Goal: Task Accomplishment & Management: Use online tool/utility

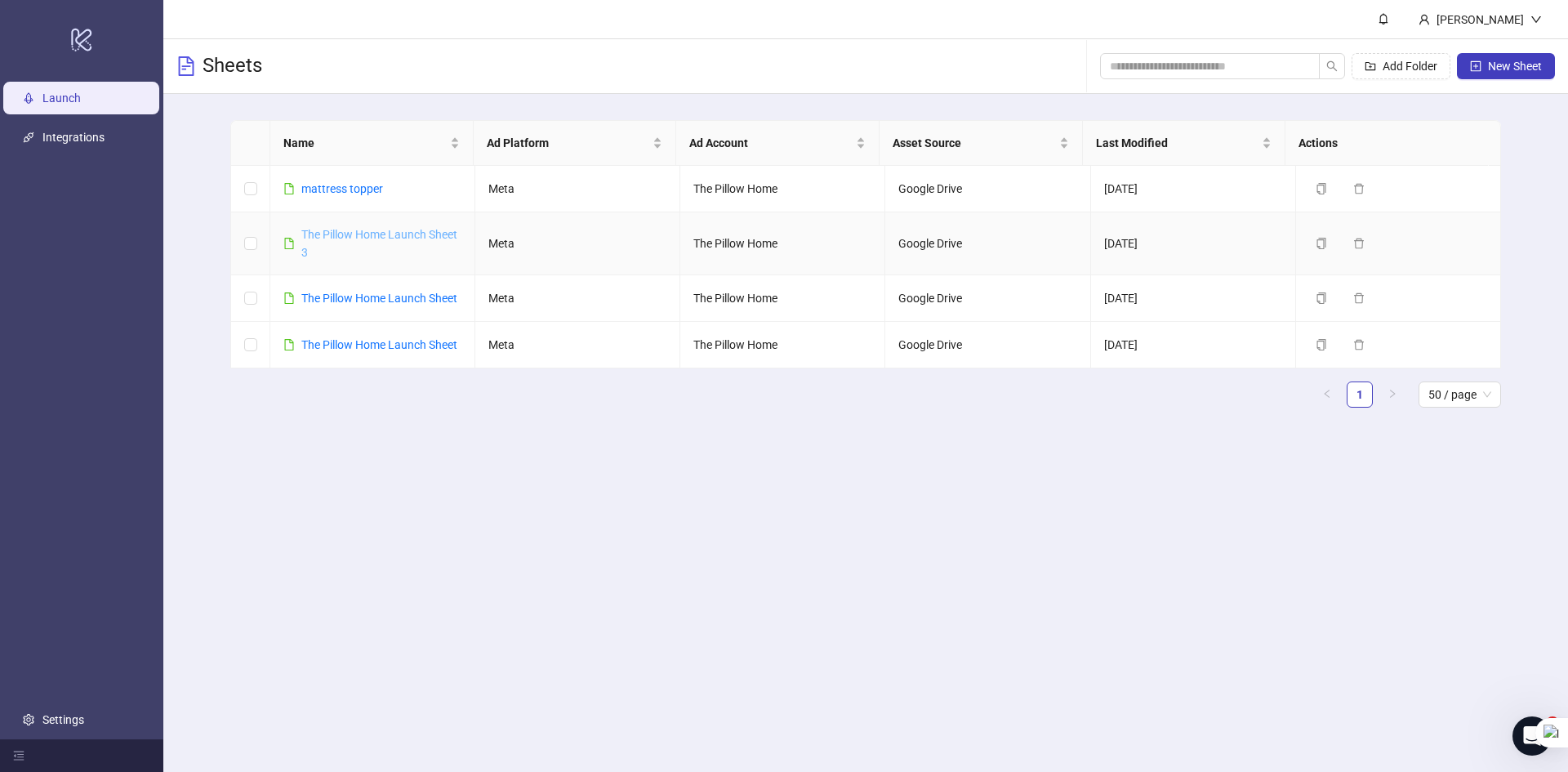
click at [332, 233] on link "The Pillow Home Launch Sheet 3" at bounding box center [379, 243] width 156 height 31
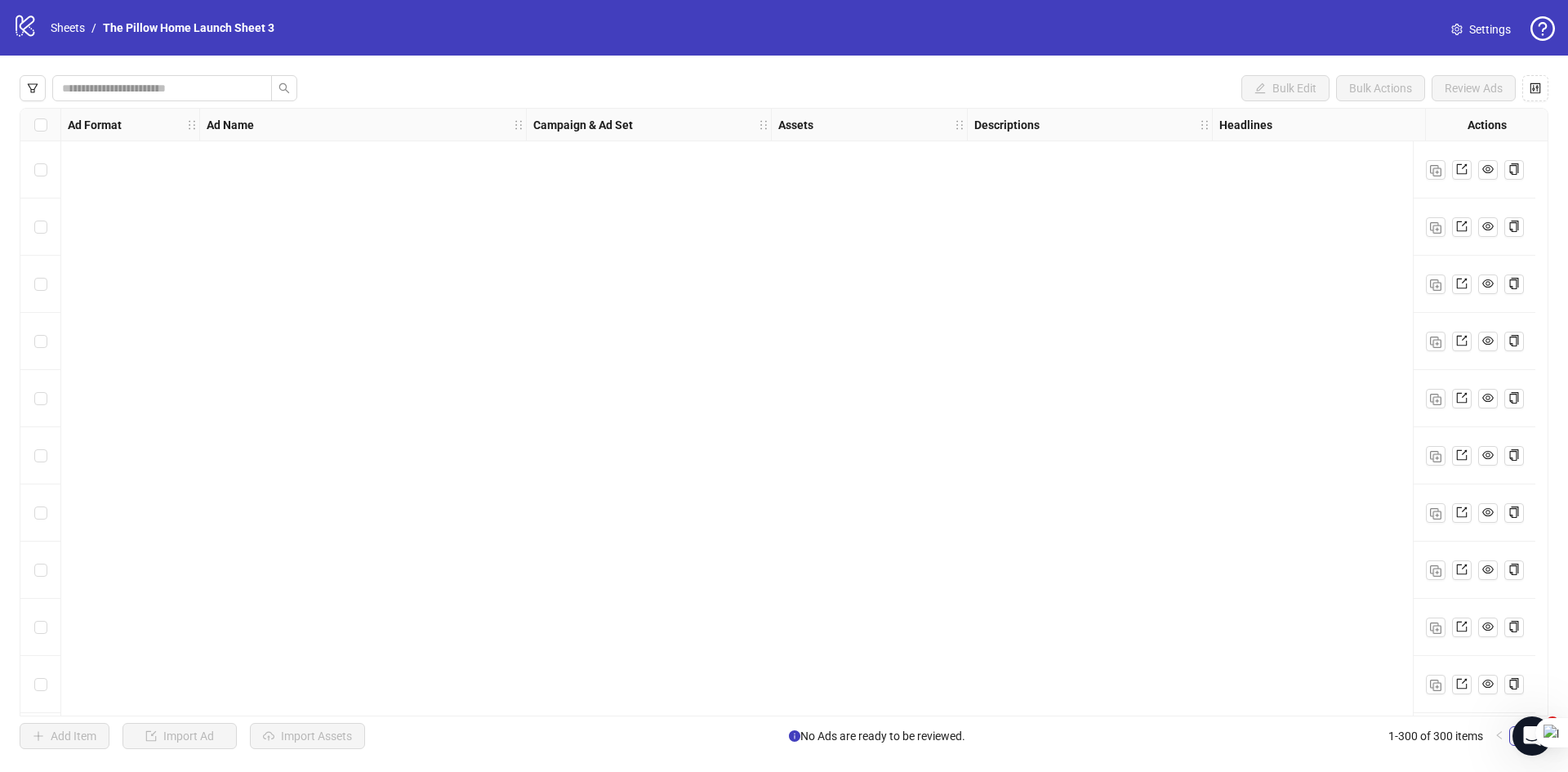
scroll to position [16579, 0]
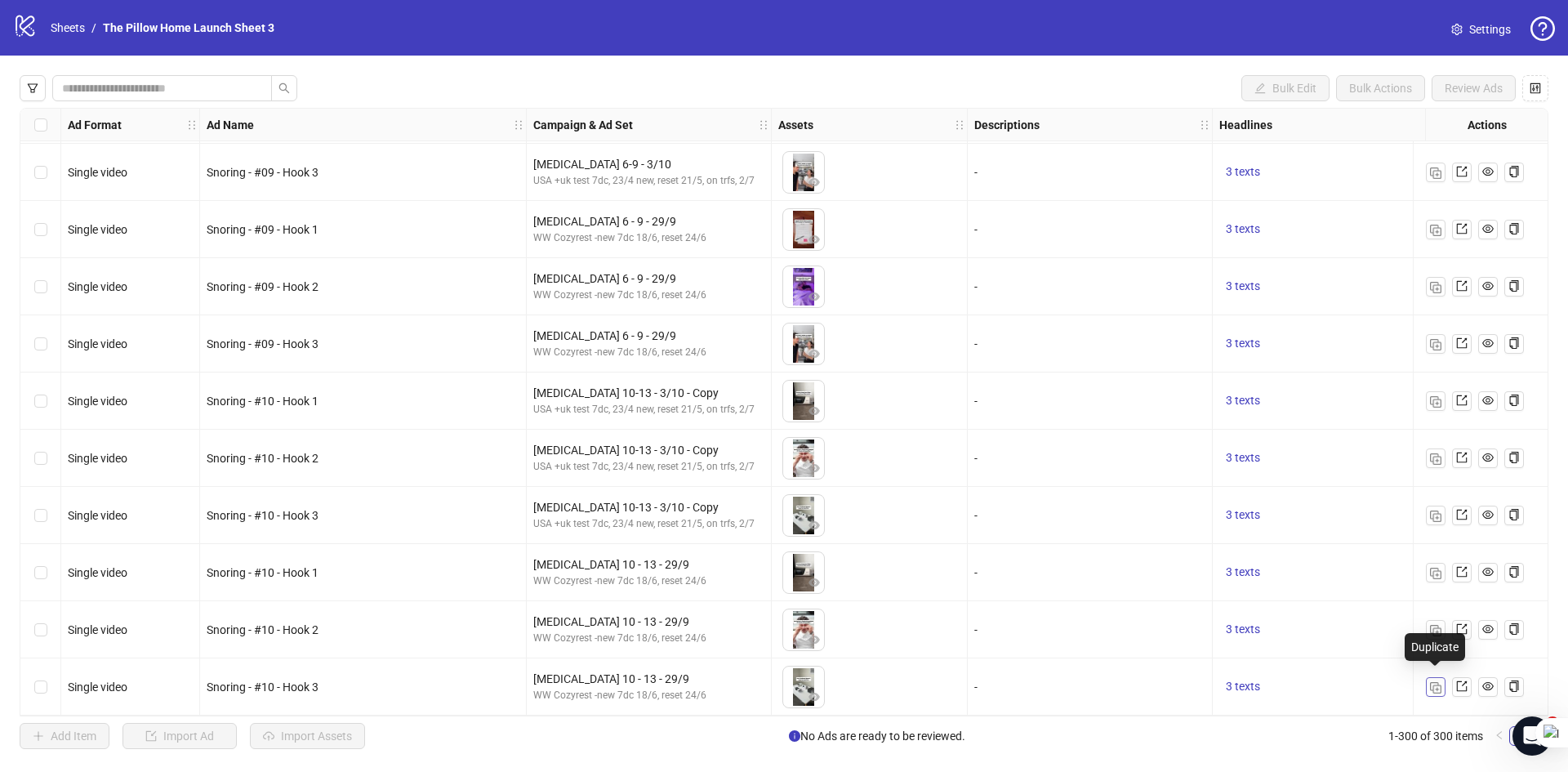
click at [1433, 683] on img "button" at bounding box center [1435, 687] width 11 height 11
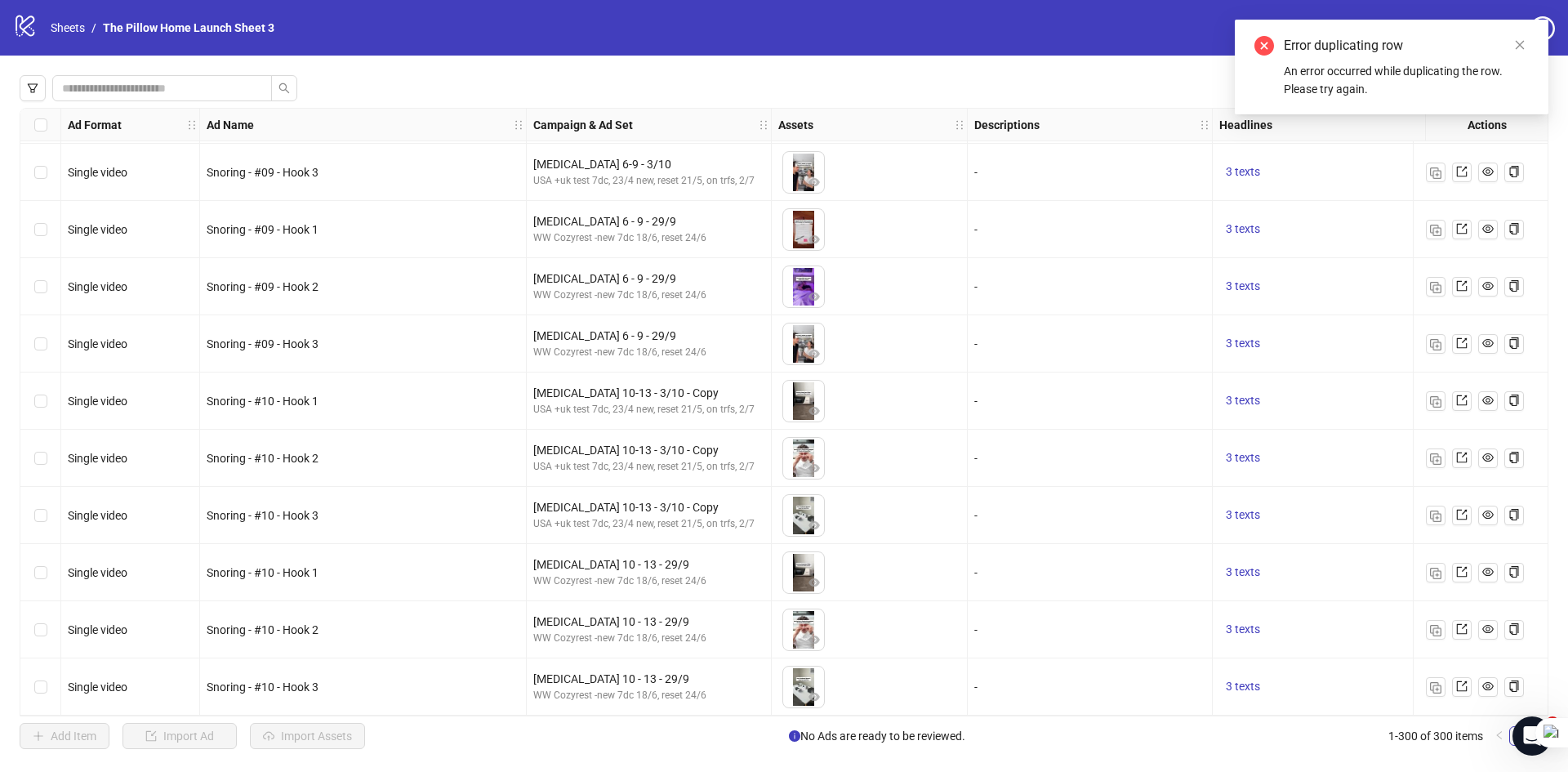
click at [33, 677] on div "Select row 300" at bounding box center [41, 687] width 41 height 57
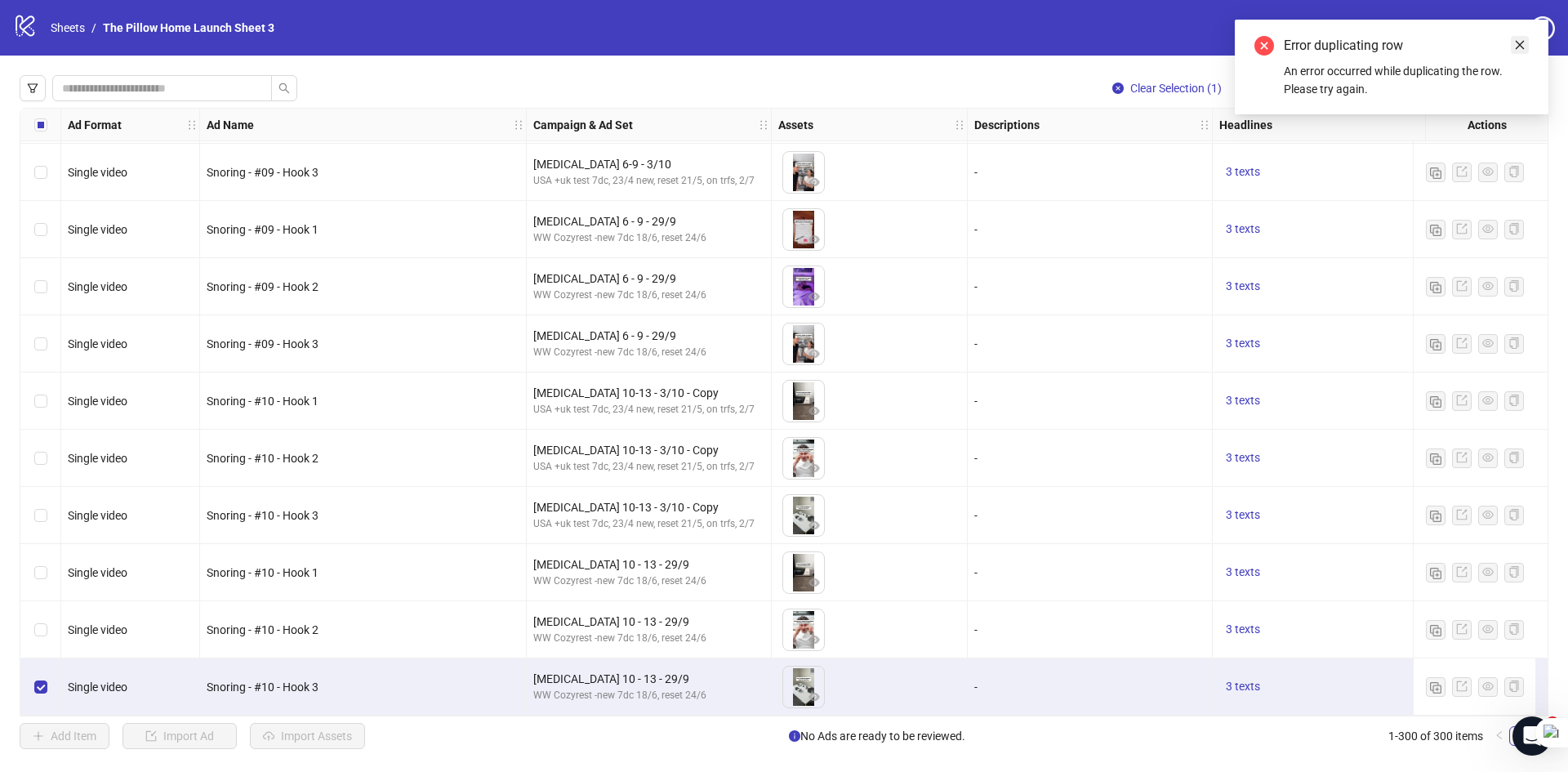
click at [1522, 47] on icon "close" at bounding box center [1521, 45] width 9 height 9
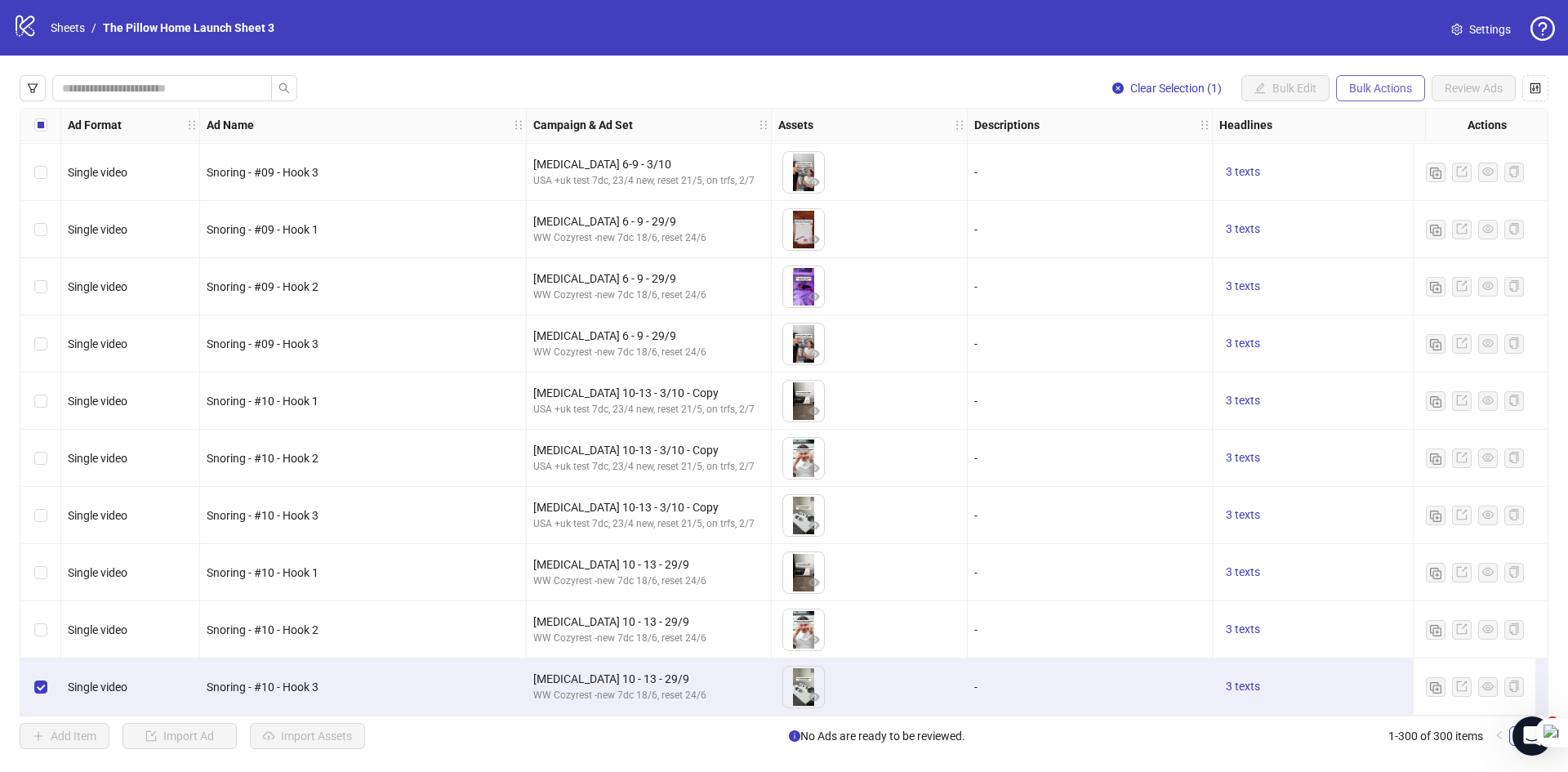
click at [1343, 89] on button "Bulk Actions" at bounding box center [1381, 88] width 89 height 26
click at [1393, 202] on span "Copy to another sheet" at bounding box center [1404, 200] width 112 height 18
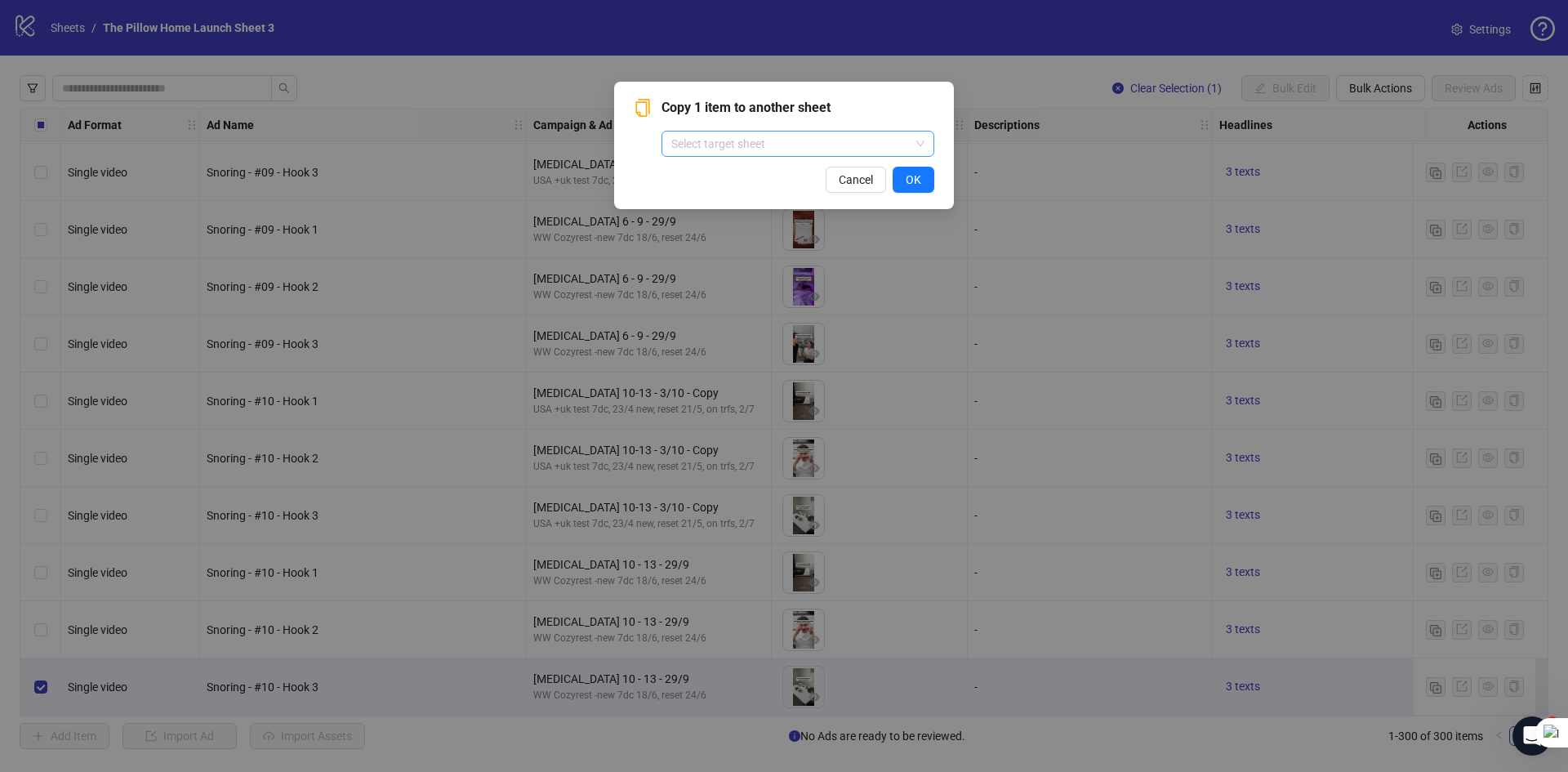
click at [822, 141] on input "search" at bounding box center [790, 143] width 238 height 24
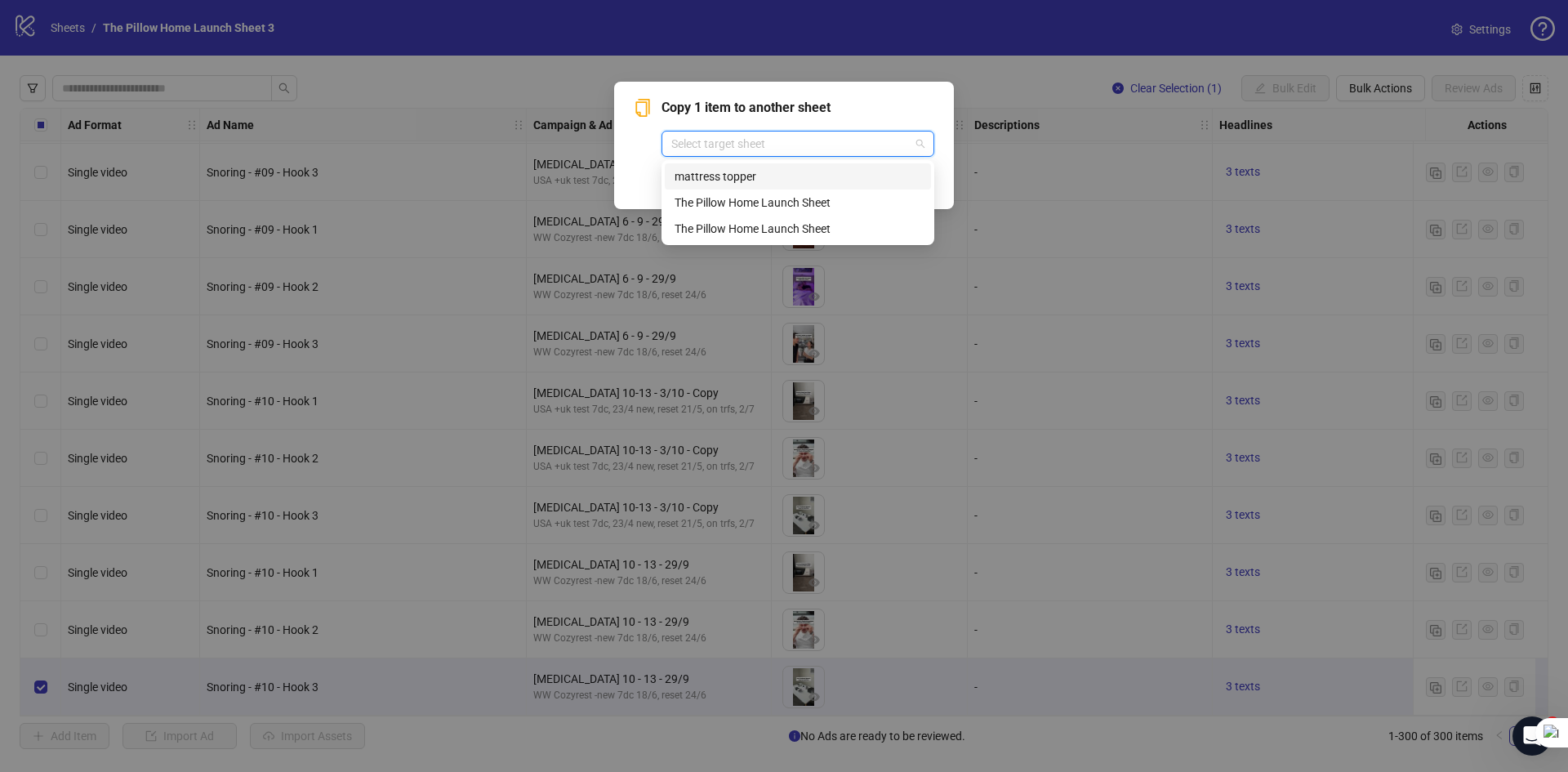
click at [822, 141] on input "search" at bounding box center [790, 143] width 238 height 24
click at [1004, 59] on div "Copy 1 item to another sheet Select target sheet Cancel OK" at bounding box center [784, 386] width 1568 height 772
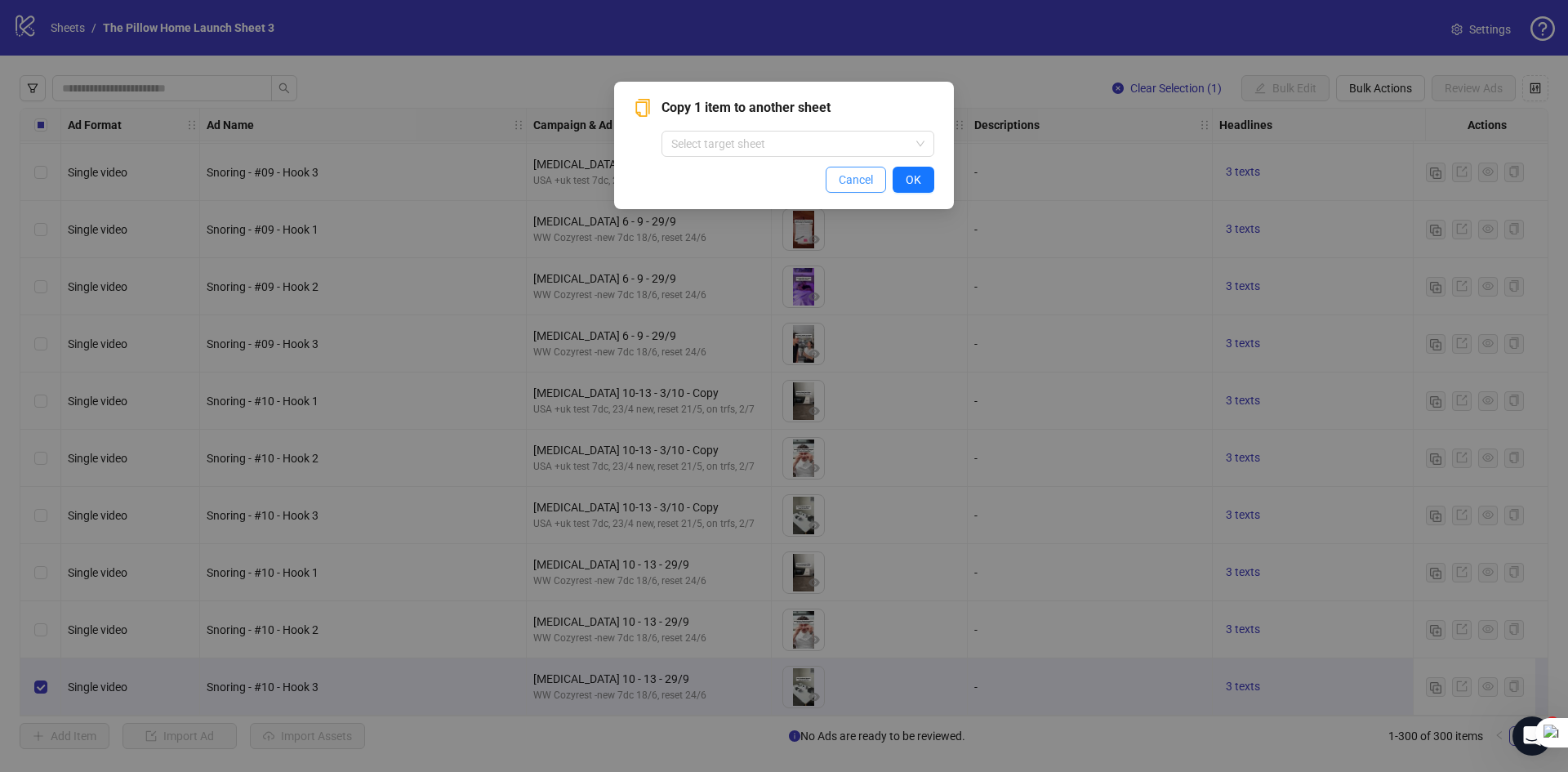
click at [855, 175] on span "Cancel" at bounding box center [856, 179] width 35 height 13
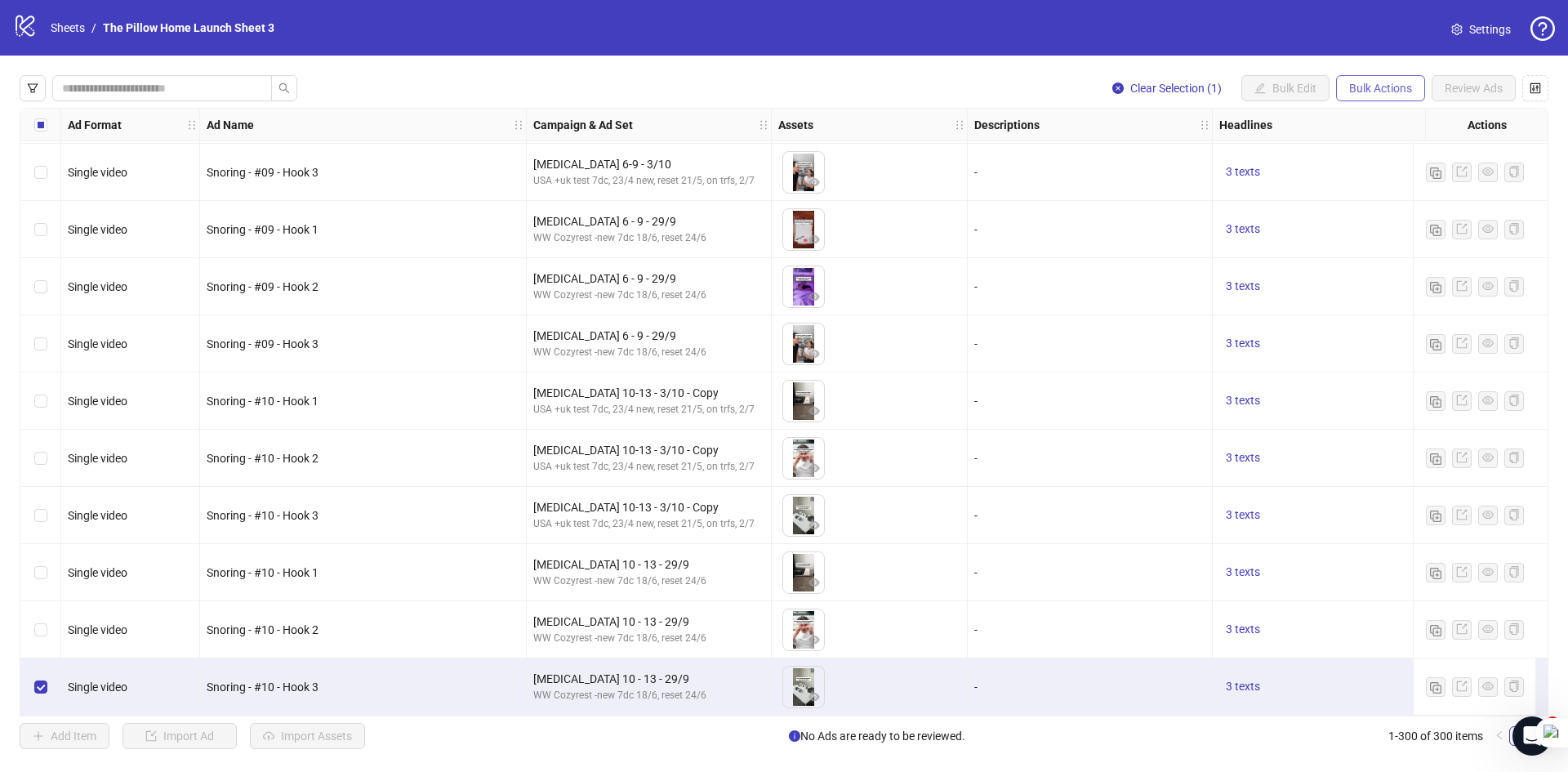
click at [1367, 93] on span "Bulk Actions" at bounding box center [1381, 88] width 63 height 13
click at [1384, 227] on span "Export" at bounding box center [1404, 226] width 112 height 18
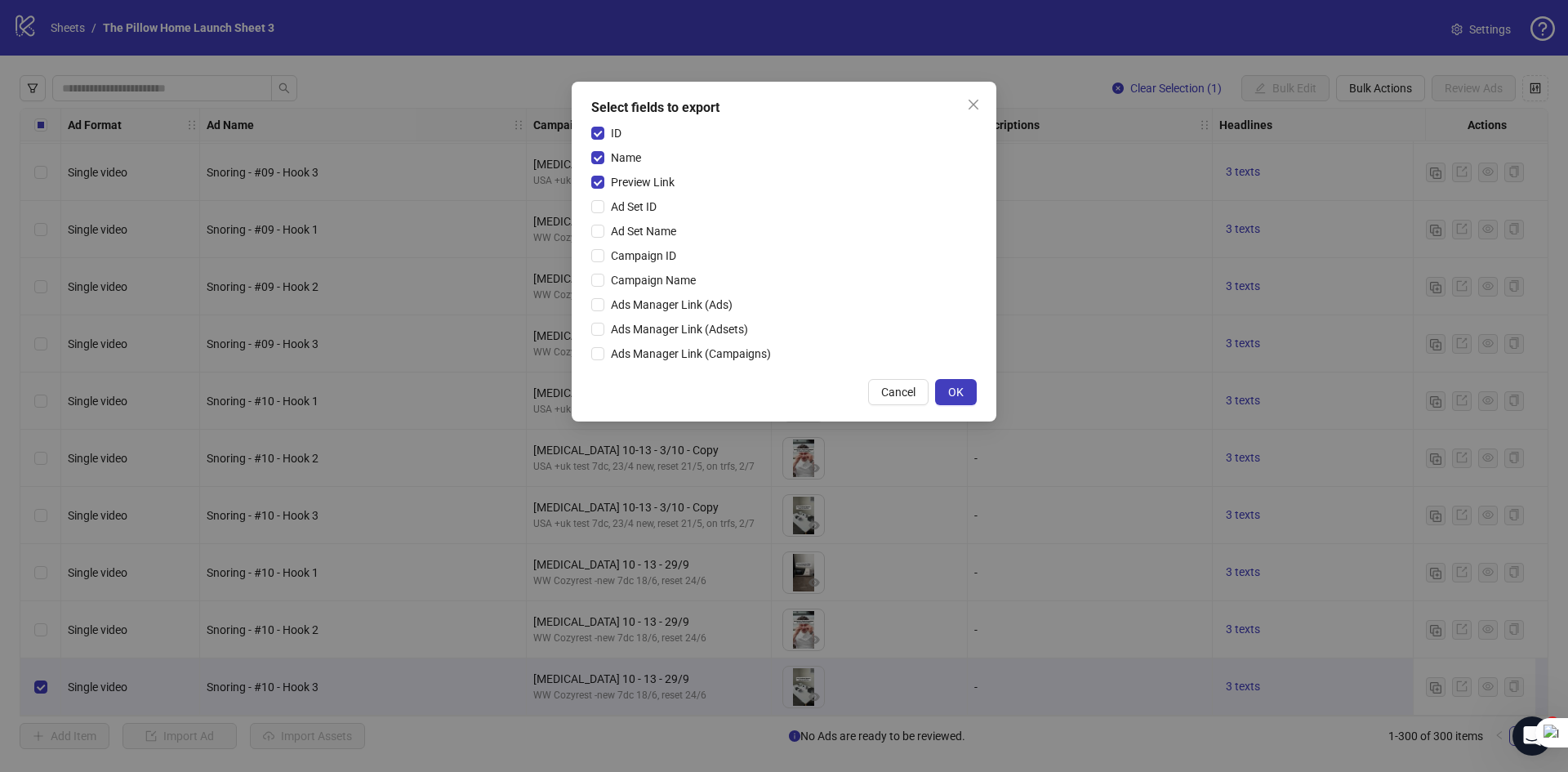
click at [971, 101] on icon "close" at bounding box center [973, 104] width 9 height 9
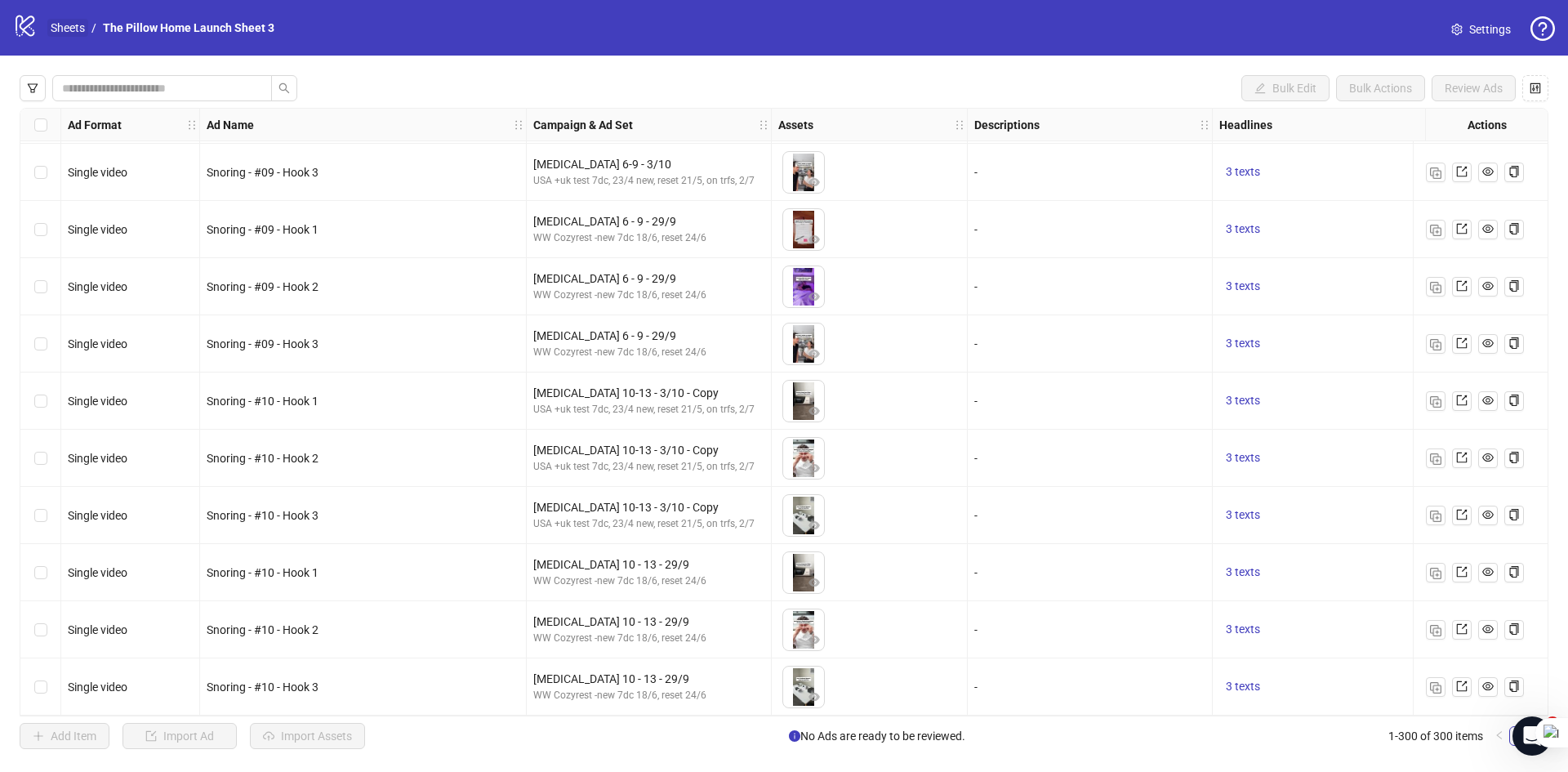
click at [54, 28] on link "Sheets" at bounding box center [67, 28] width 41 height 18
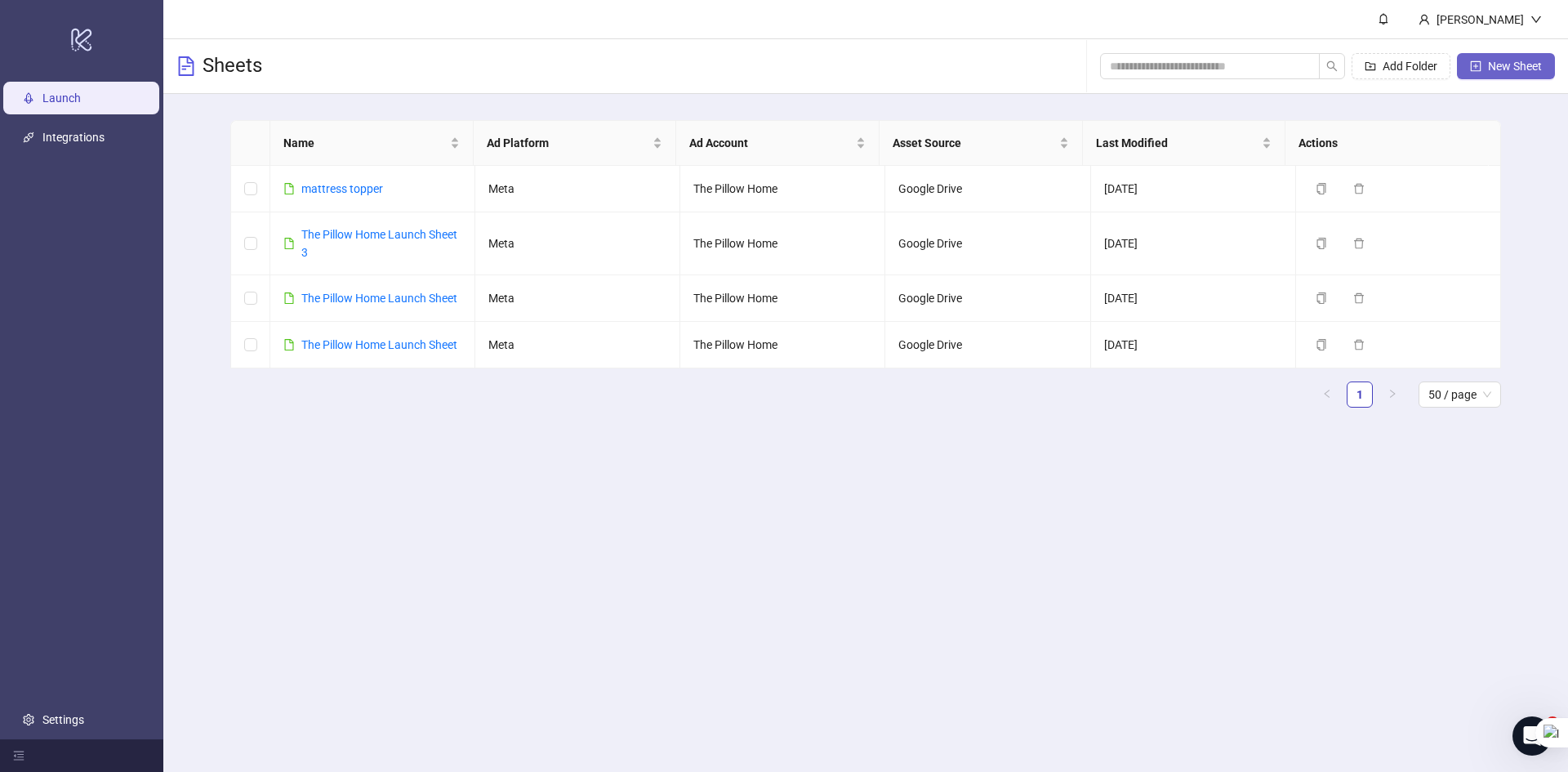
click at [1478, 67] on icon "plus-square" at bounding box center [1476, 66] width 11 height 11
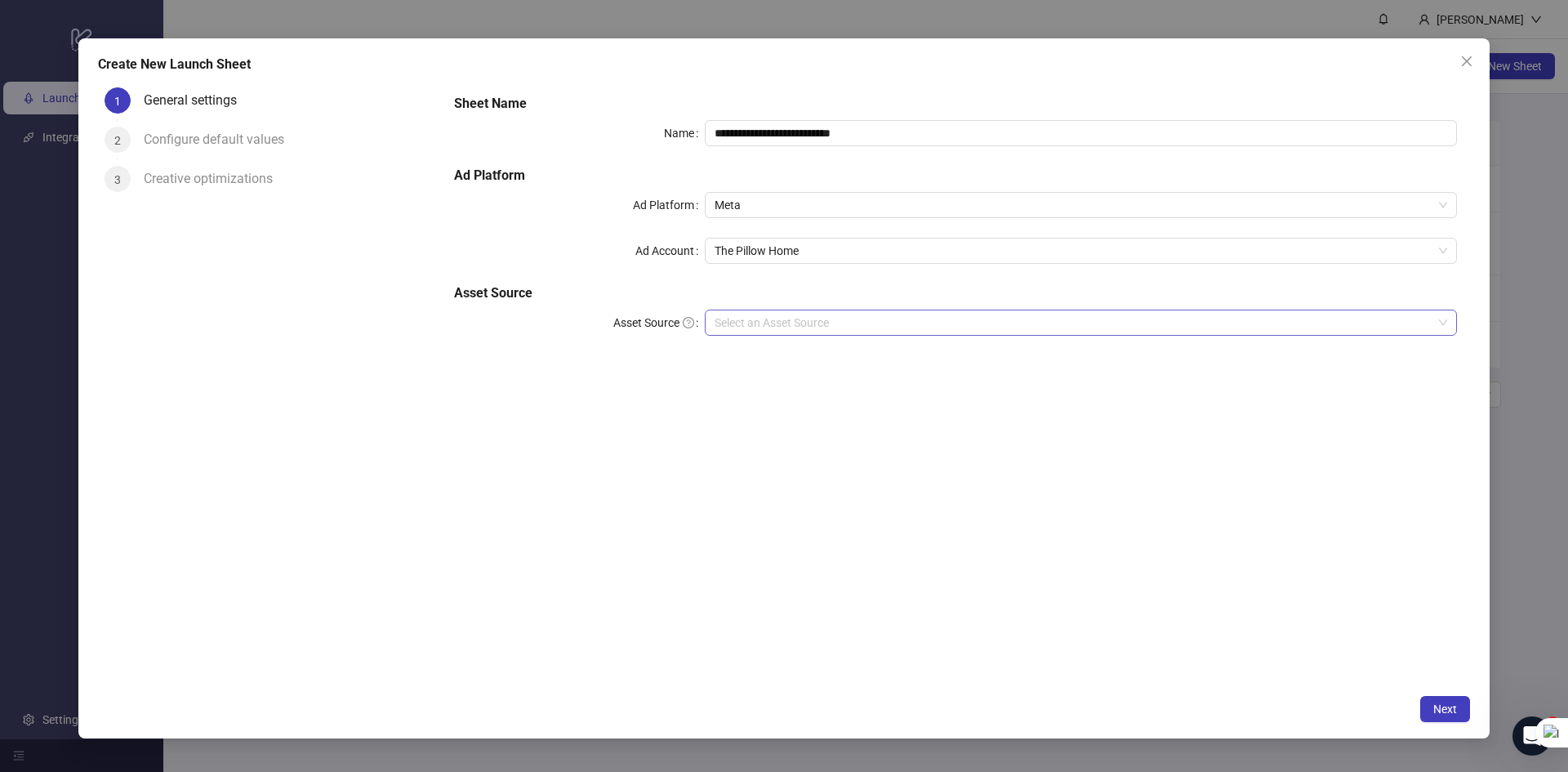
click at [1061, 324] on input "Asset Source" at bounding box center [1074, 323] width 718 height 24
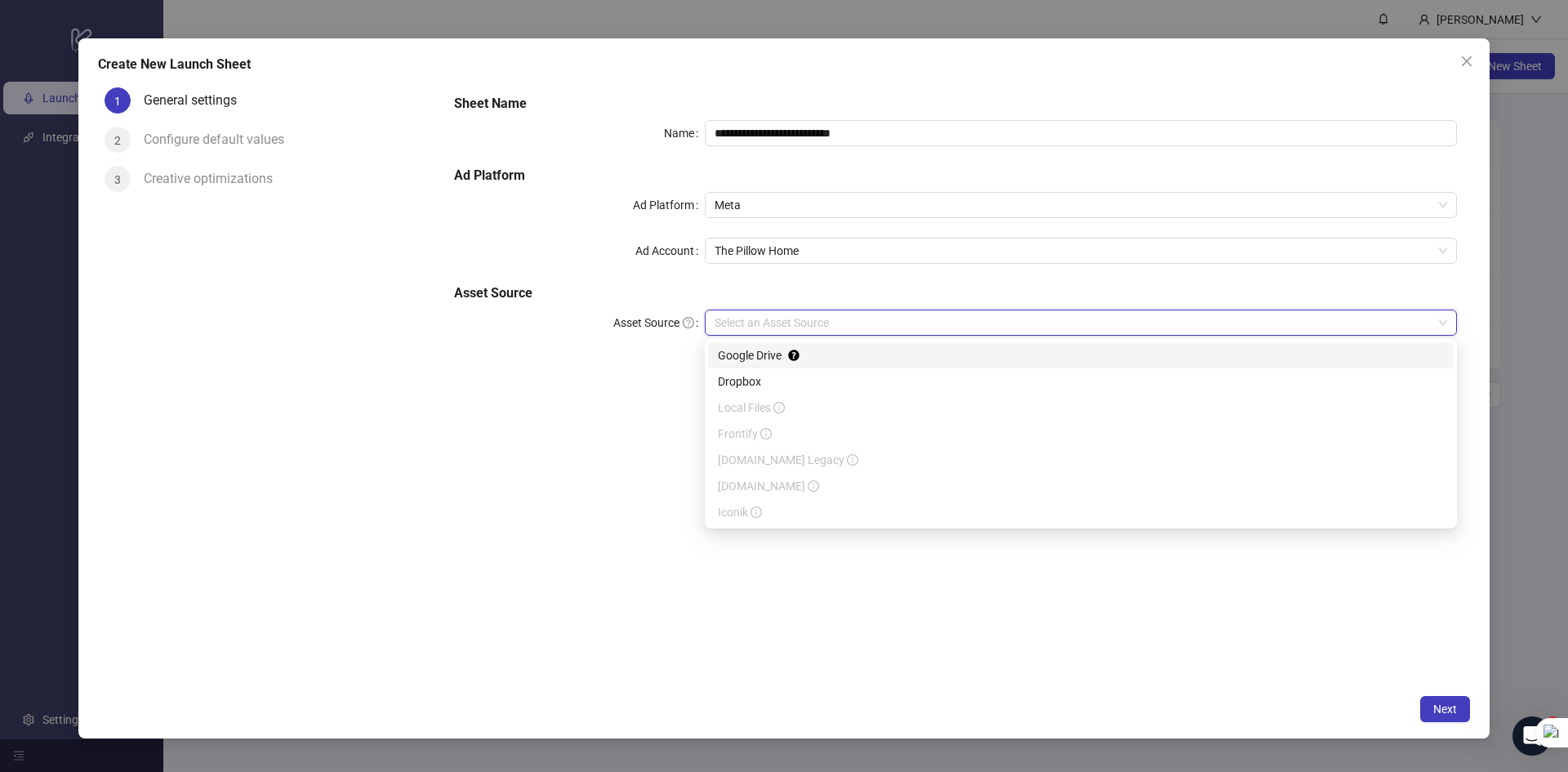
click at [1088, 342] on div "google_drive dropbox Google Drive Dropbox Local Files Frontify [DOMAIN_NAME] Le…" at bounding box center [1081, 434] width 753 height 190
click at [1066, 343] on div "Google Drive" at bounding box center [1081, 355] width 746 height 26
click at [984, 324] on span "Google Drive" at bounding box center [1080, 323] width 733 height 24
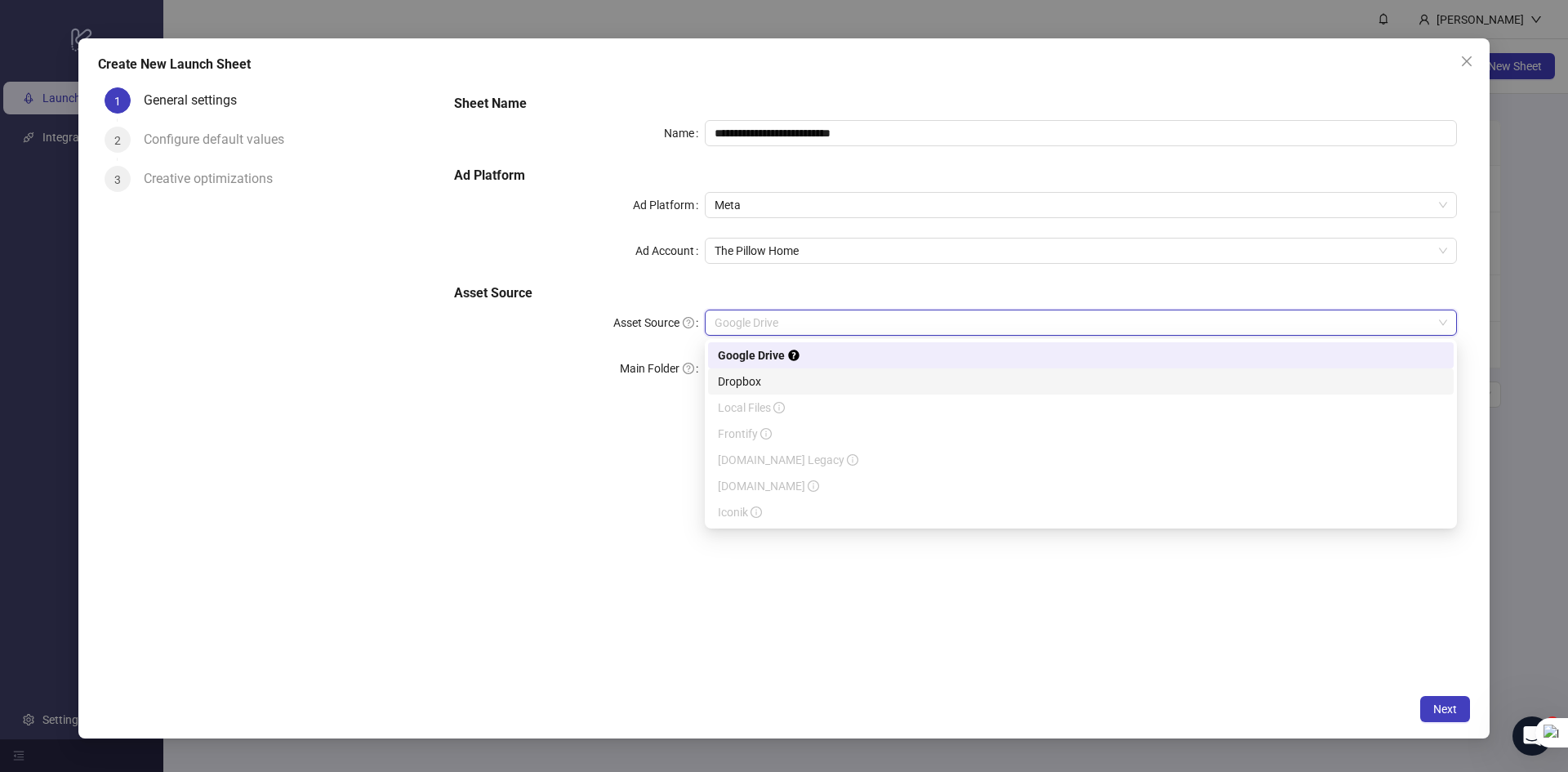
click at [636, 437] on div "**********" at bounding box center [955, 383] width 1030 height 605
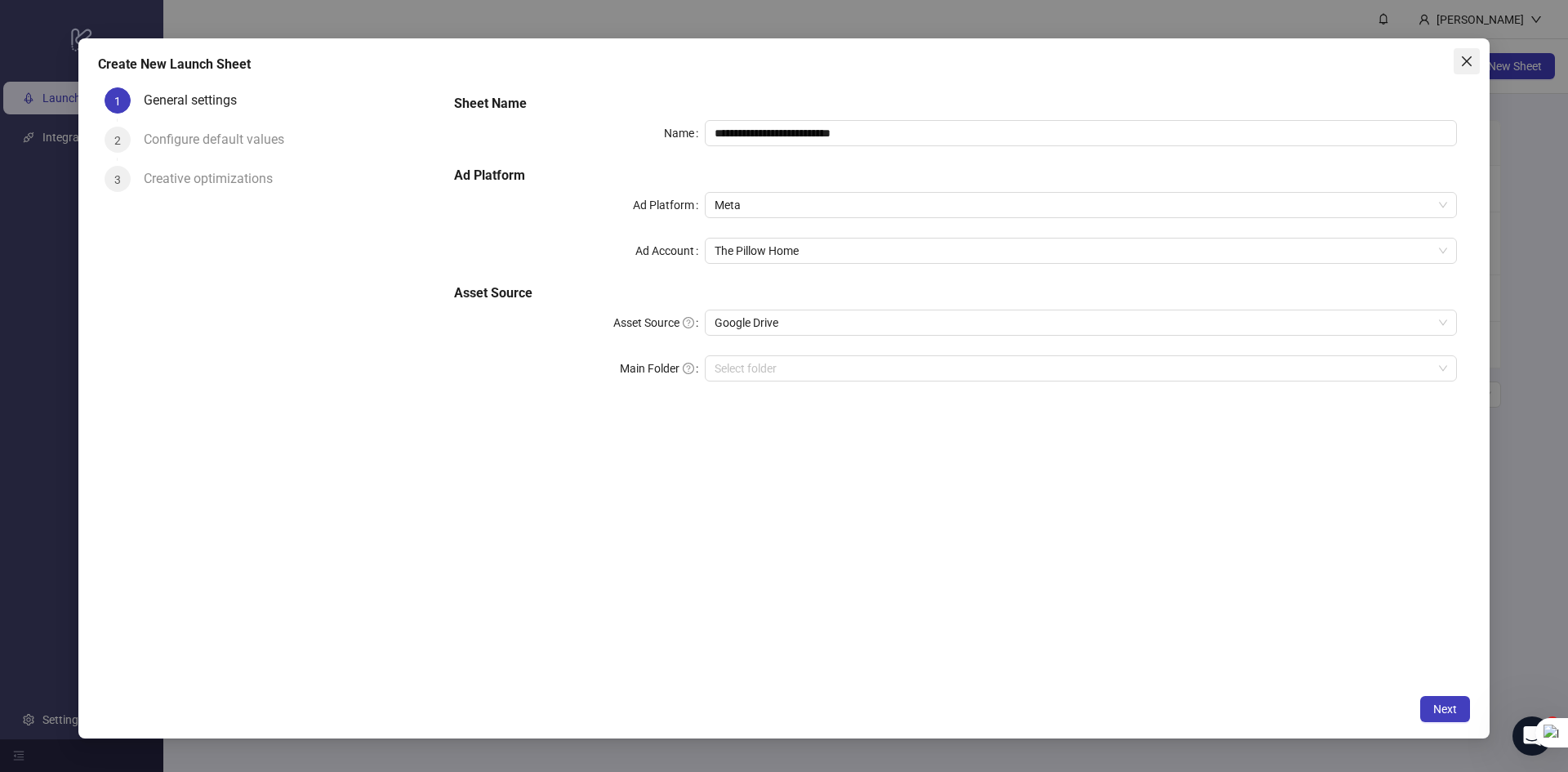
click at [1458, 59] on span "Close" at bounding box center [1467, 60] width 26 height 13
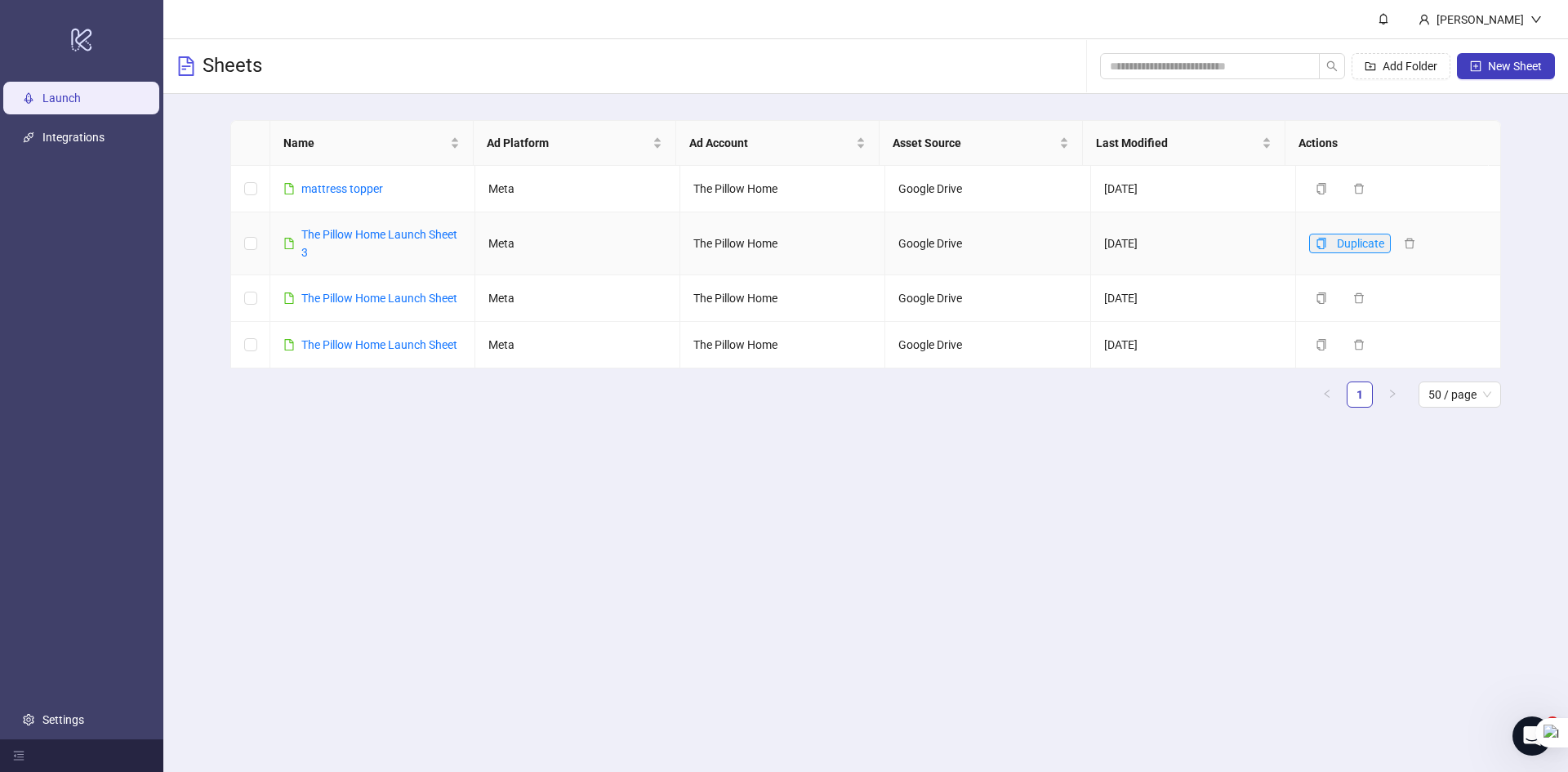
click at [1317, 248] on icon "copy" at bounding box center [1321, 242] width 9 height 11
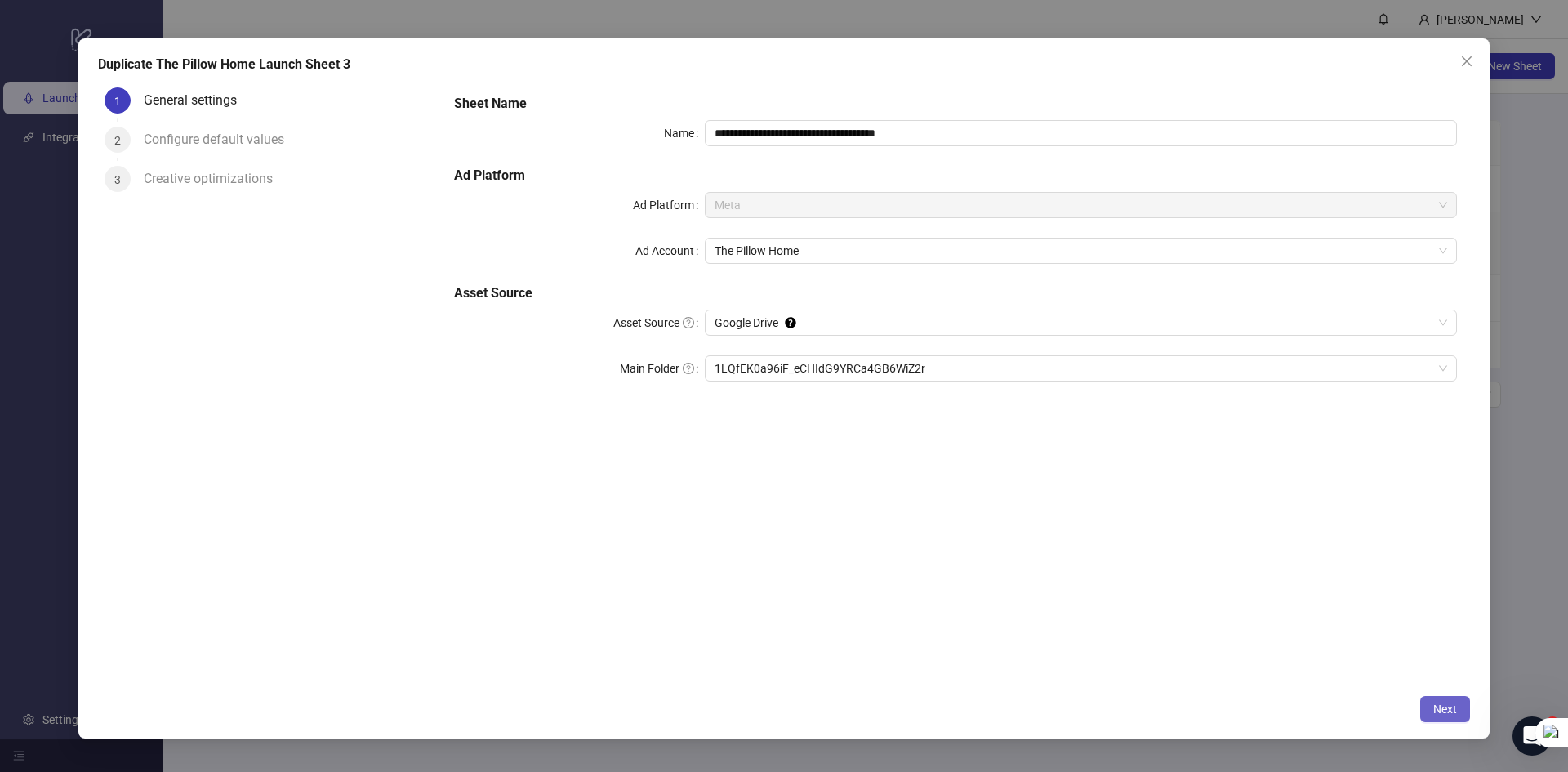
click at [1433, 702] on span "Next" at bounding box center [1445, 708] width 23 height 13
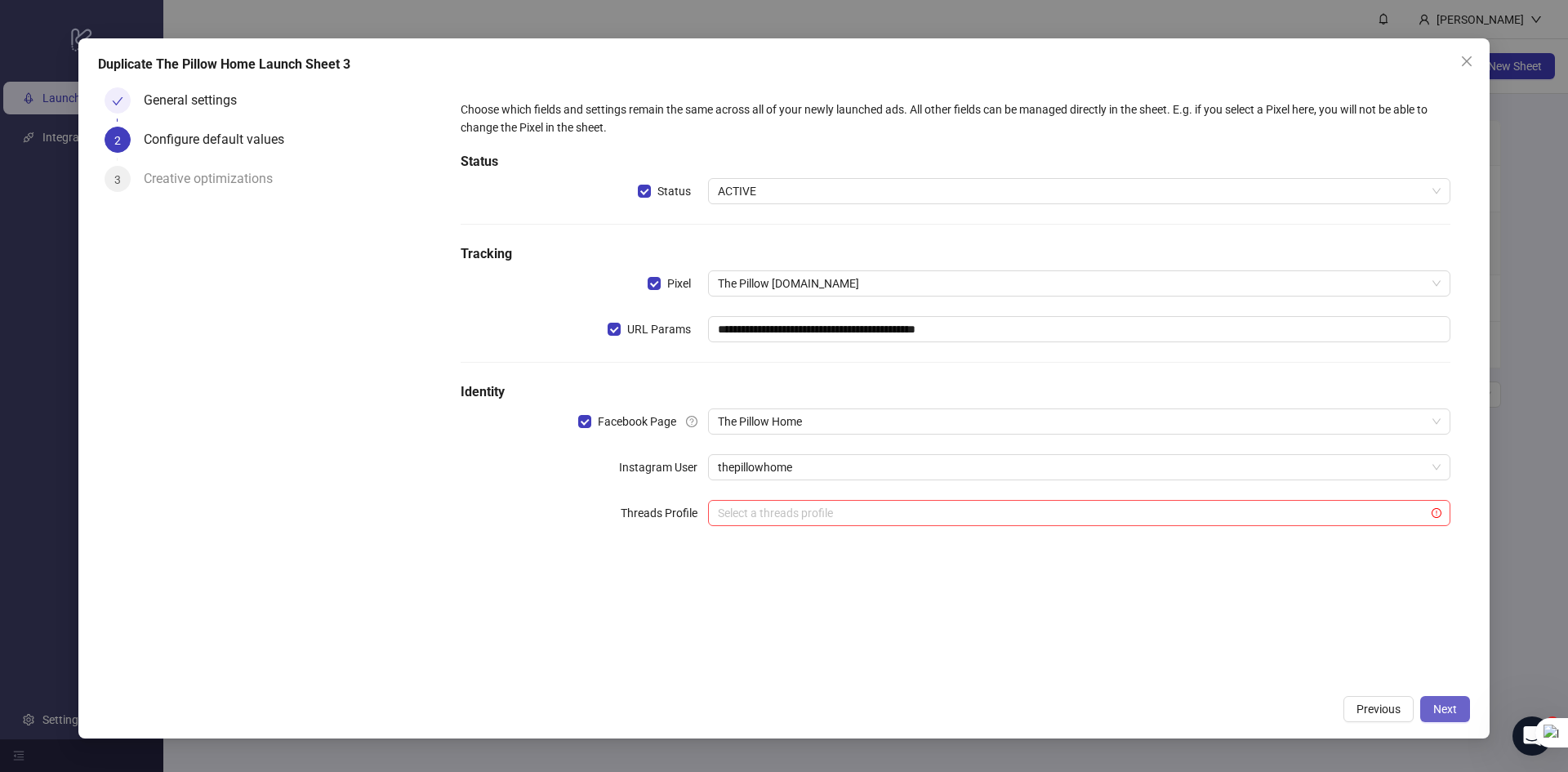
click at [1451, 698] on button "Next" at bounding box center [1445, 709] width 50 height 26
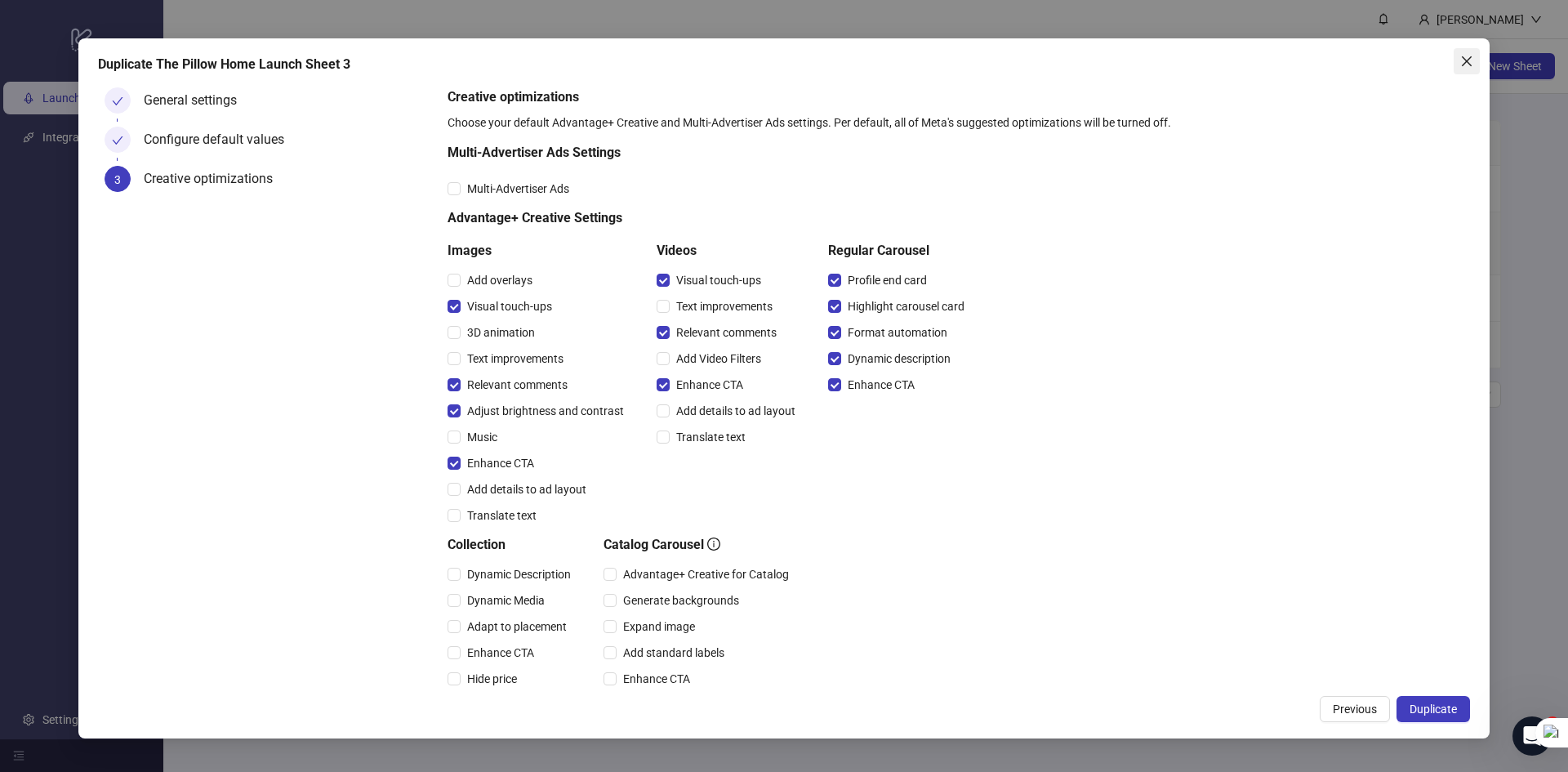
click at [1461, 60] on icon "close" at bounding box center [1467, 60] width 13 height 13
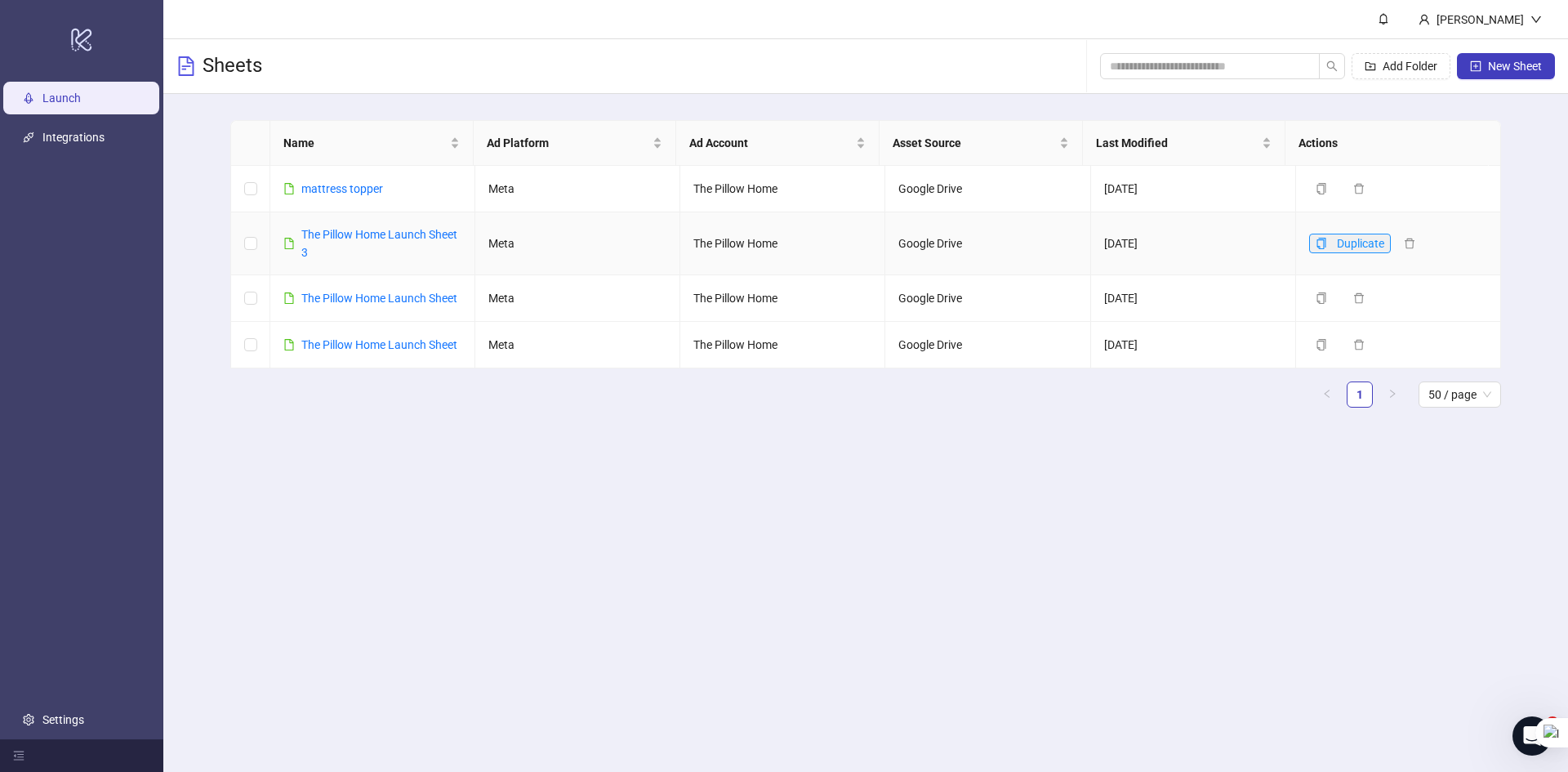
click at [1309, 248] on button "Duplicate" at bounding box center [1350, 243] width 82 height 20
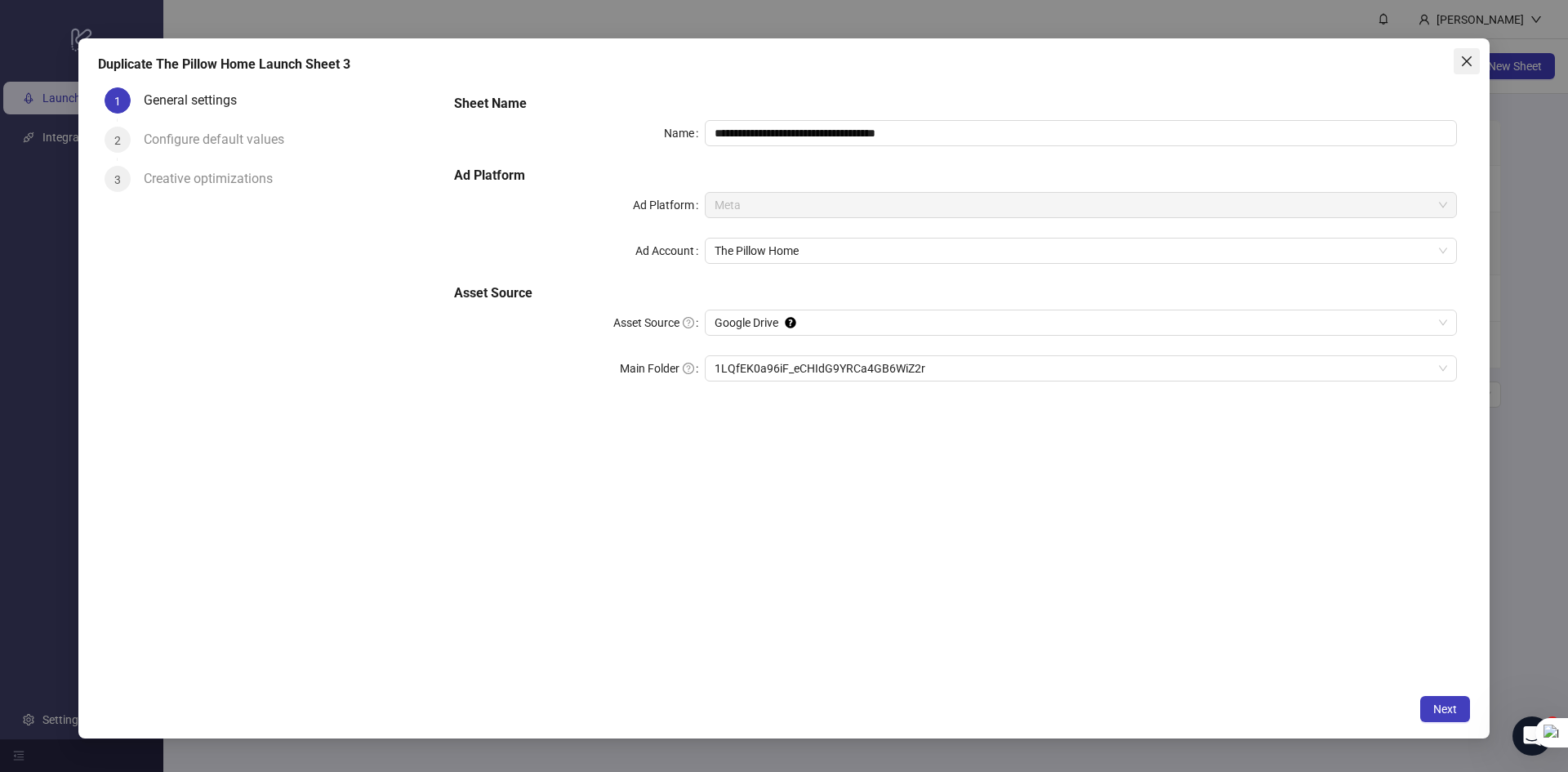
click at [1461, 61] on icon "close" at bounding box center [1467, 60] width 13 height 13
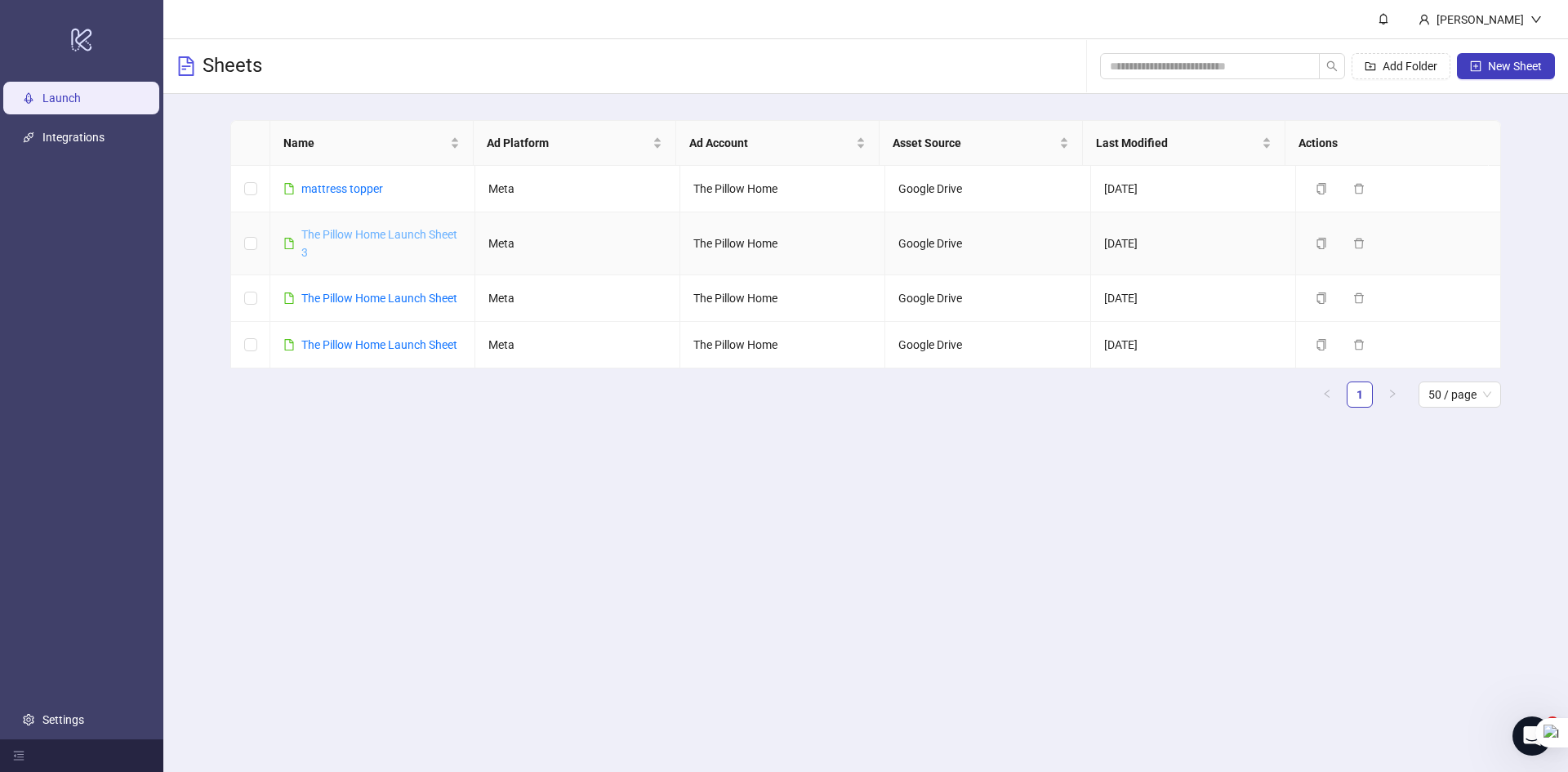
click at [387, 236] on link "The Pillow Home Launch Sheet 3" at bounding box center [379, 243] width 156 height 31
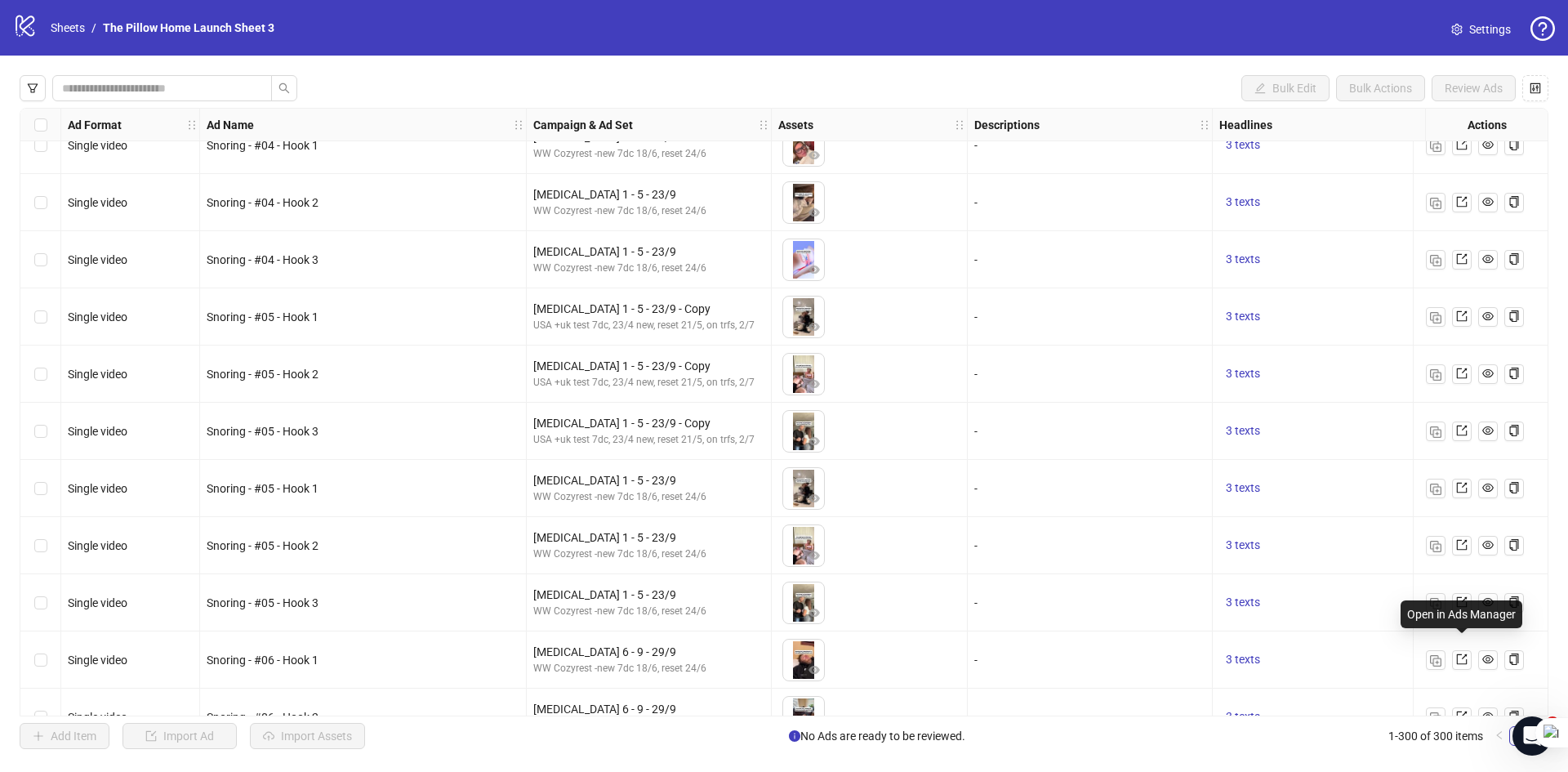
scroll to position [15432, 0]
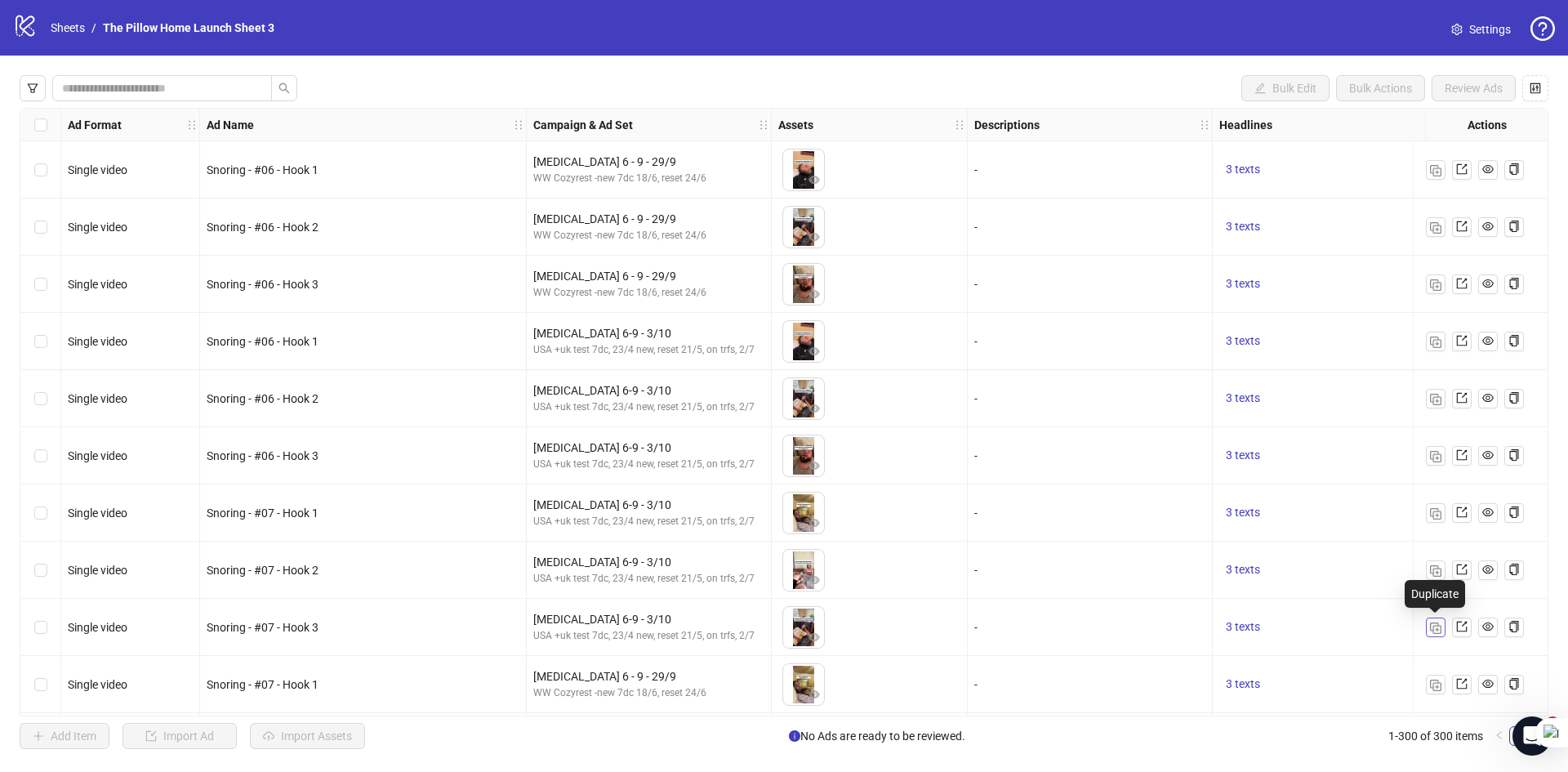
click at [1435, 625] on img "button" at bounding box center [1435, 627] width 11 height 11
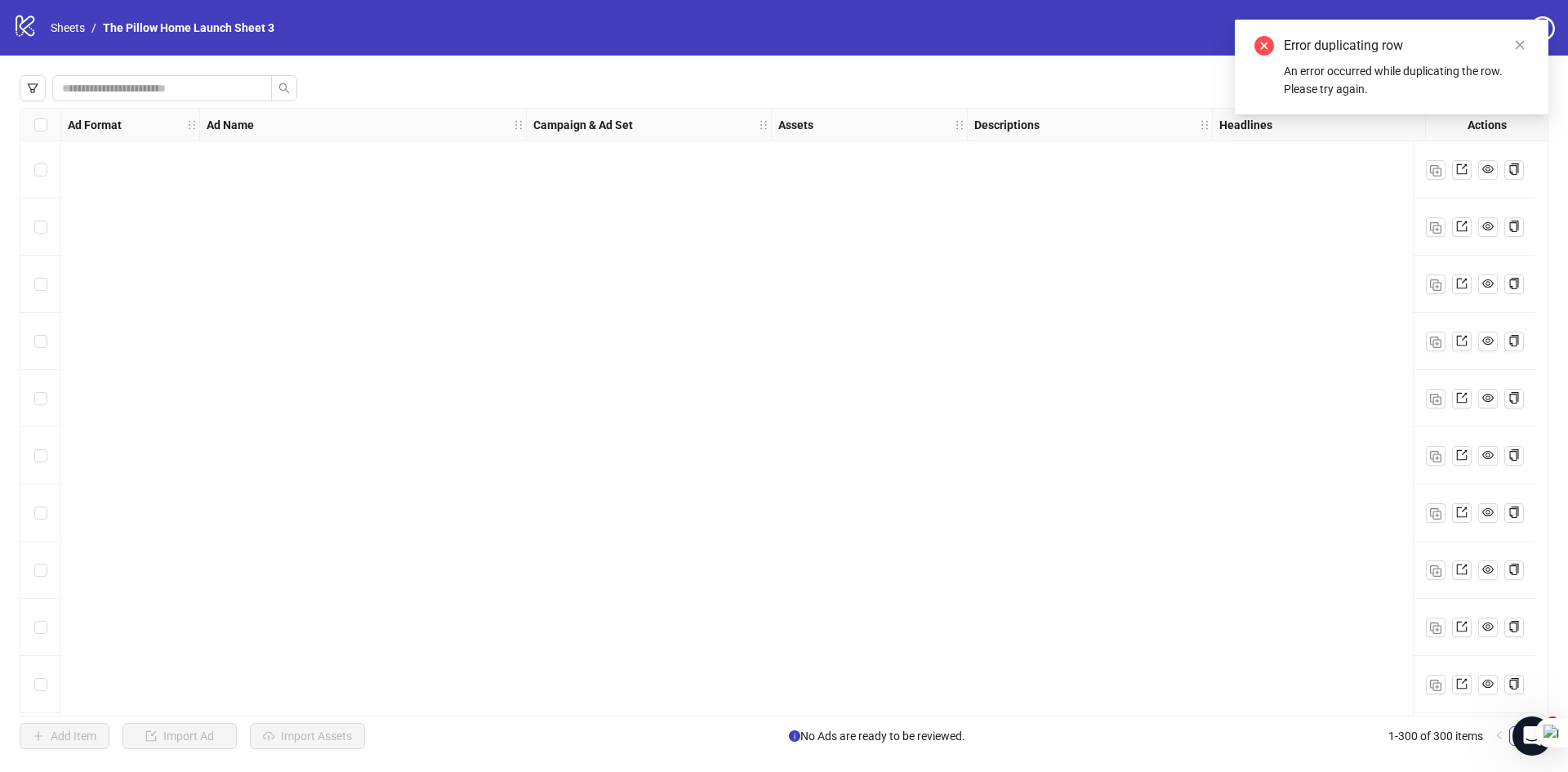
scroll to position [16412, 0]
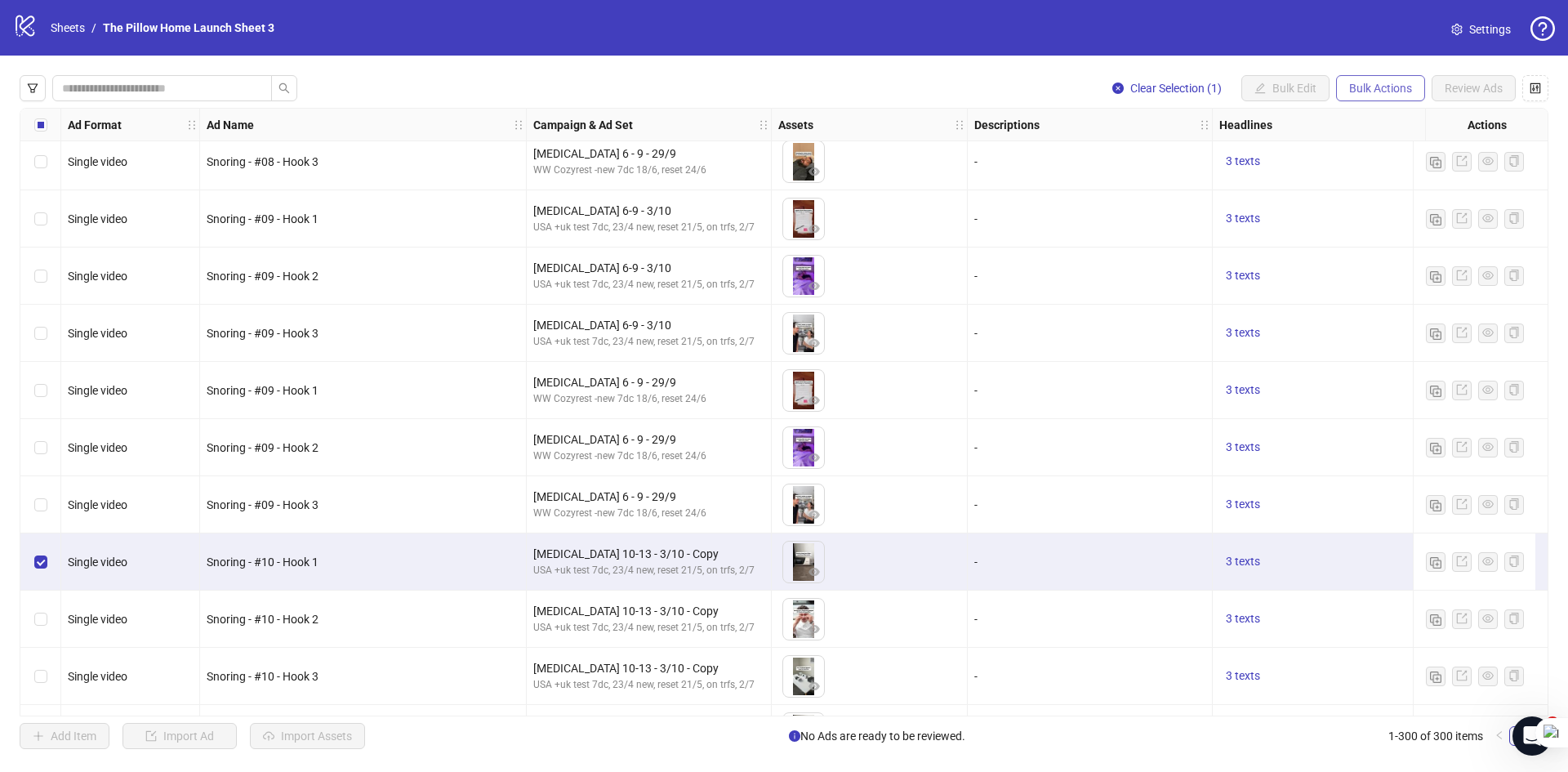
click at [1392, 97] on button "Bulk Actions" at bounding box center [1381, 88] width 89 height 26
click at [1375, 181] on span "Duplicate with assets" at bounding box center [1404, 173] width 112 height 18
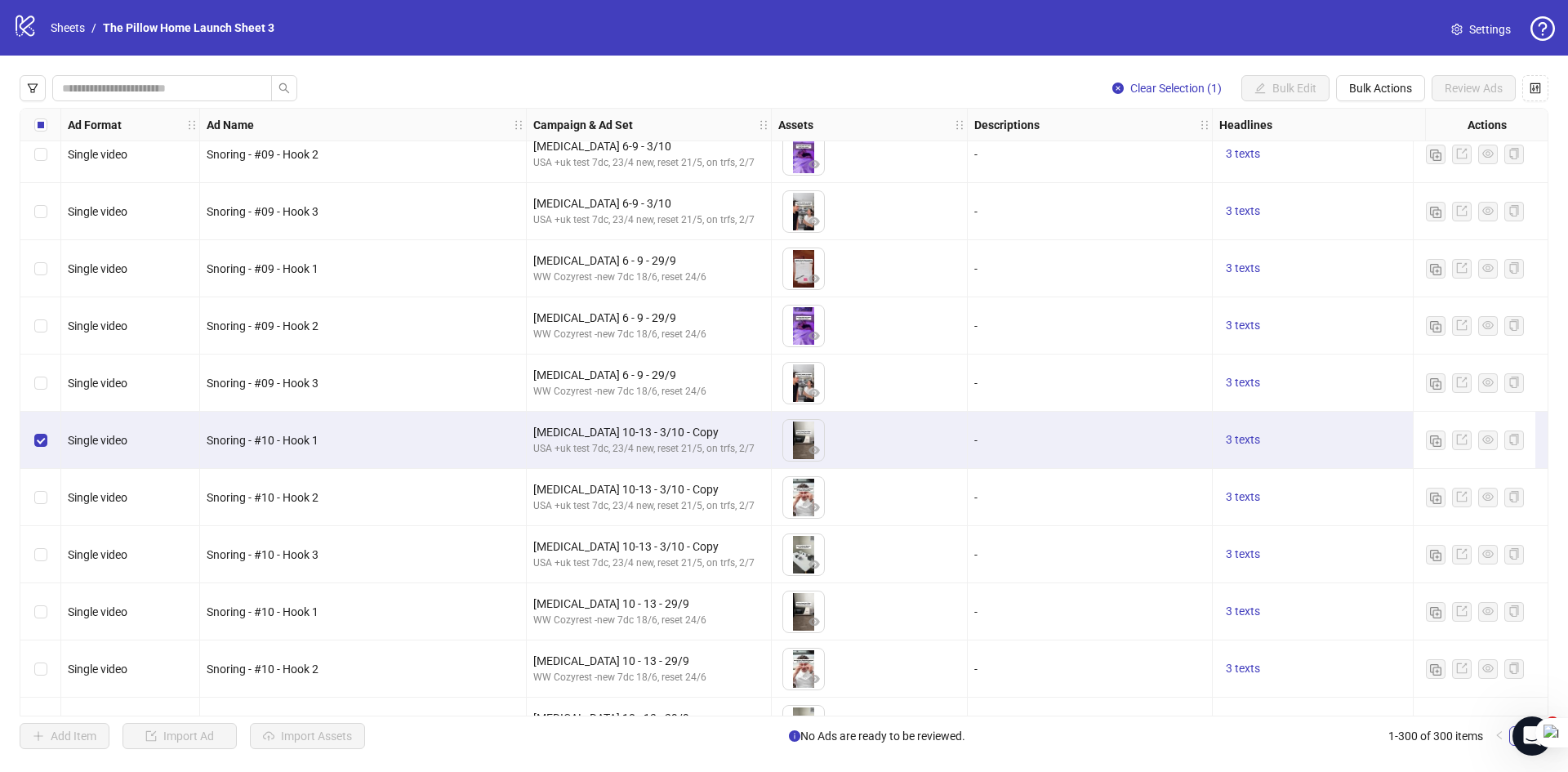
scroll to position [16579, 0]
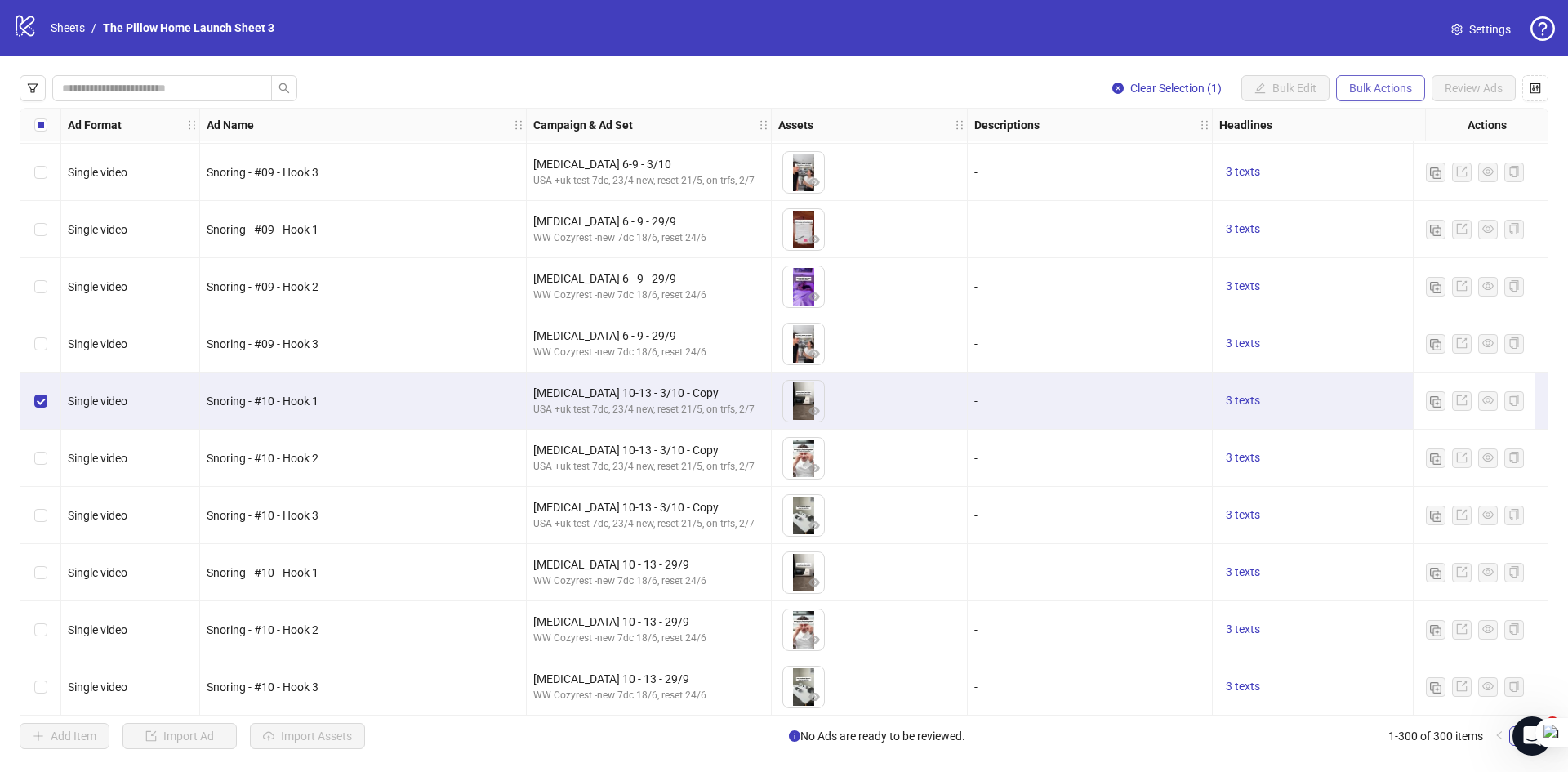
click at [1376, 86] on span "Bulk Actions" at bounding box center [1381, 88] width 63 height 13
click at [1373, 176] on span "Duplicate with assets" at bounding box center [1404, 173] width 112 height 18
click at [1370, 90] on span "Bulk Actions" at bounding box center [1381, 88] width 63 height 13
click at [1365, 140] on span "Duplicate" at bounding box center [1404, 147] width 112 height 18
click at [1369, 83] on span "Bulk Actions" at bounding box center [1381, 88] width 63 height 13
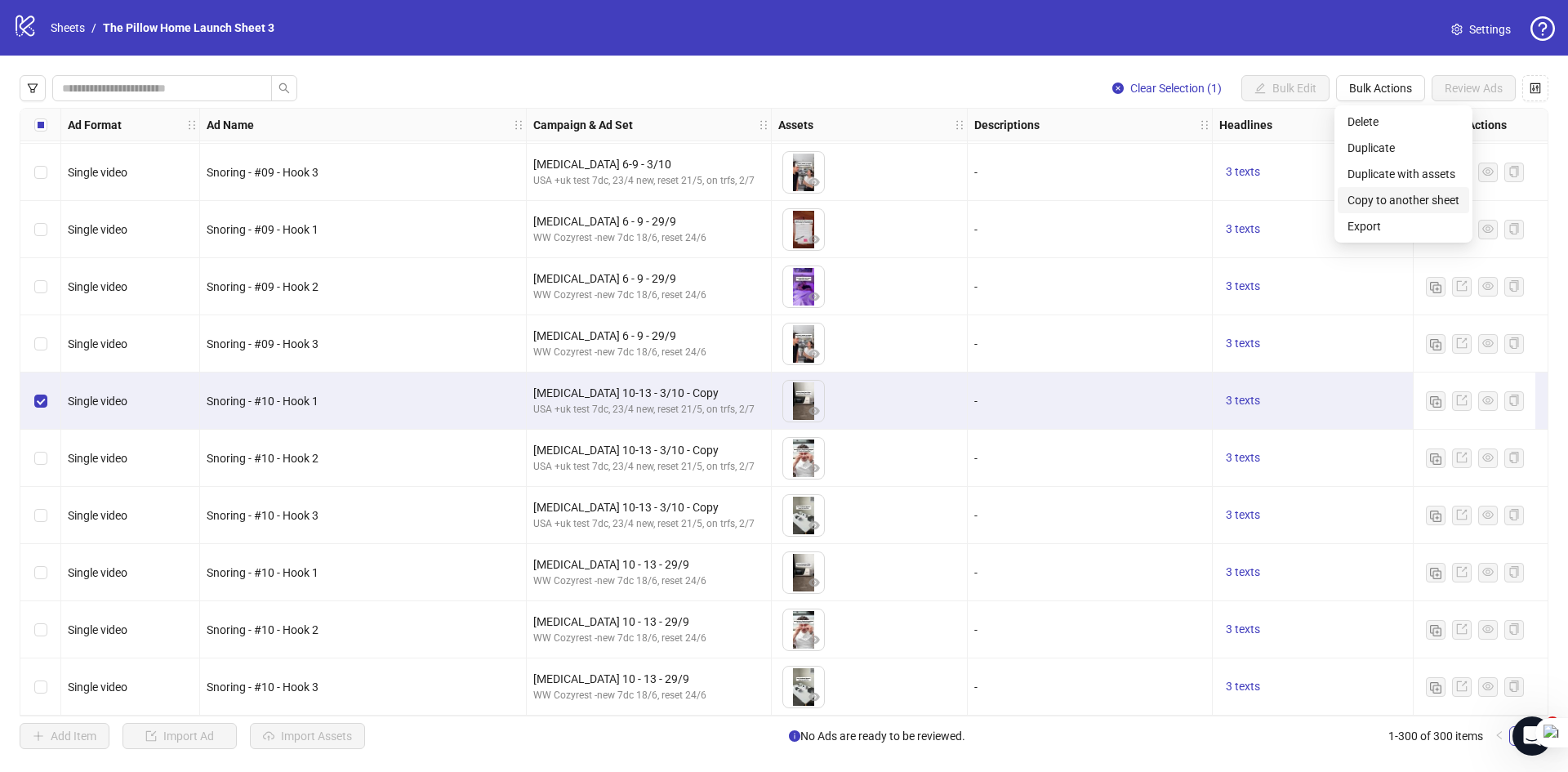
click at [1378, 191] on span "Copy to another sheet" at bounding box center [1404, 200] width 112 height 18
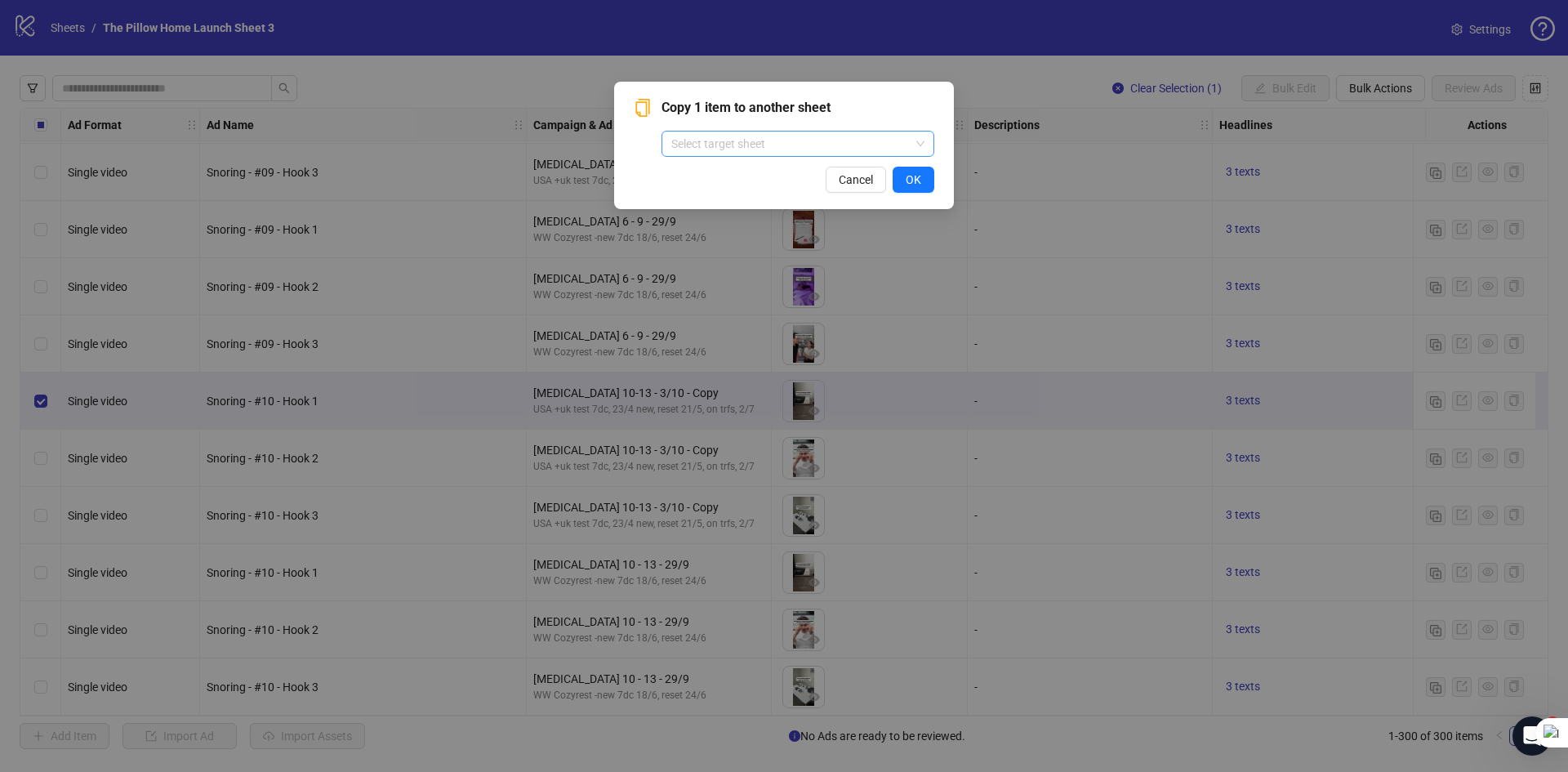
click at [917, 142] on span at bounding box center [797, 143] width 253 height 24
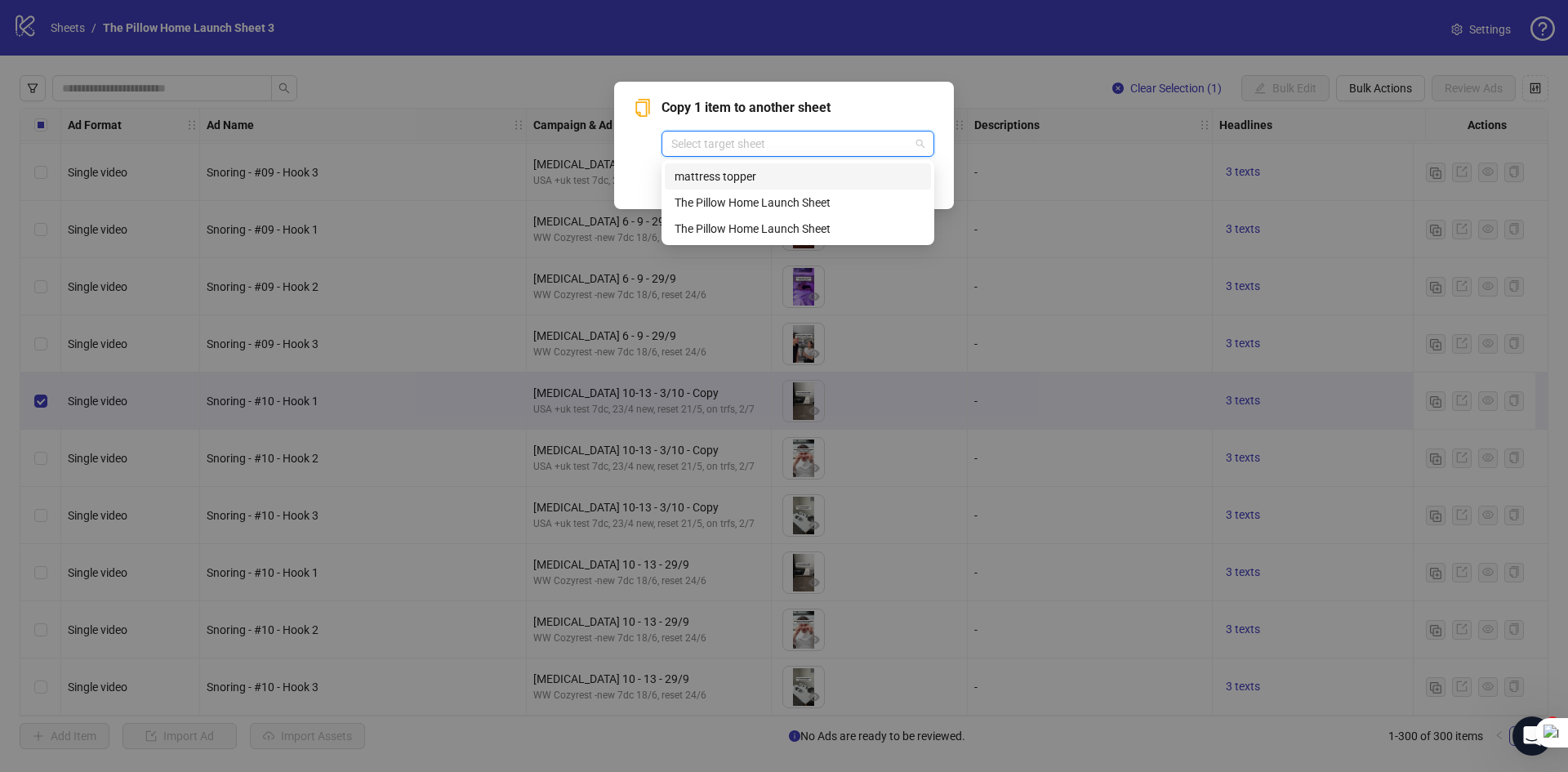
click at [910, 133] on span at bounding box center [797, 143] width 253 height 24
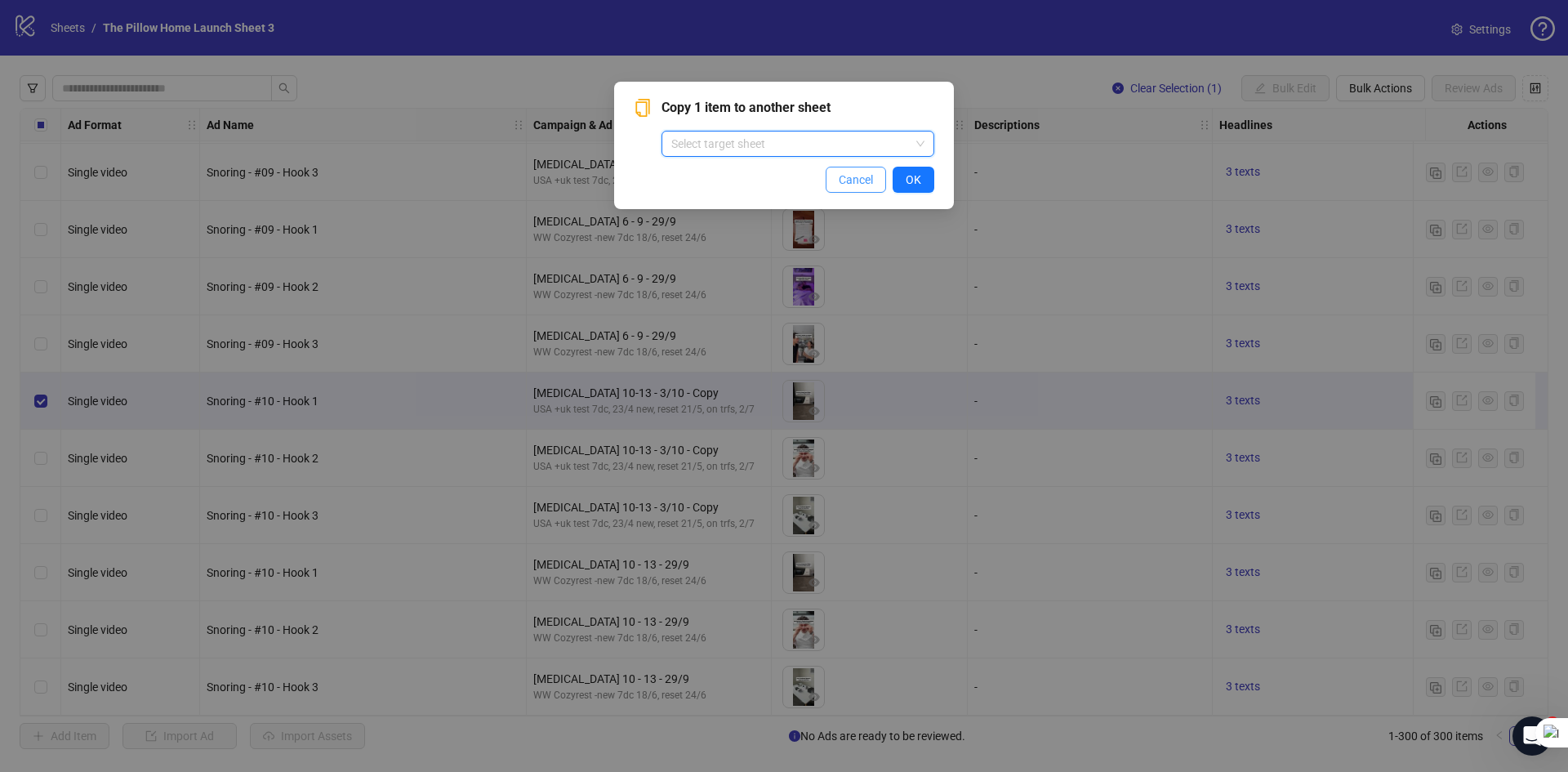
click at [860, 182] on span "Cancel" at bounding box center [856, 179] width 35 height 13
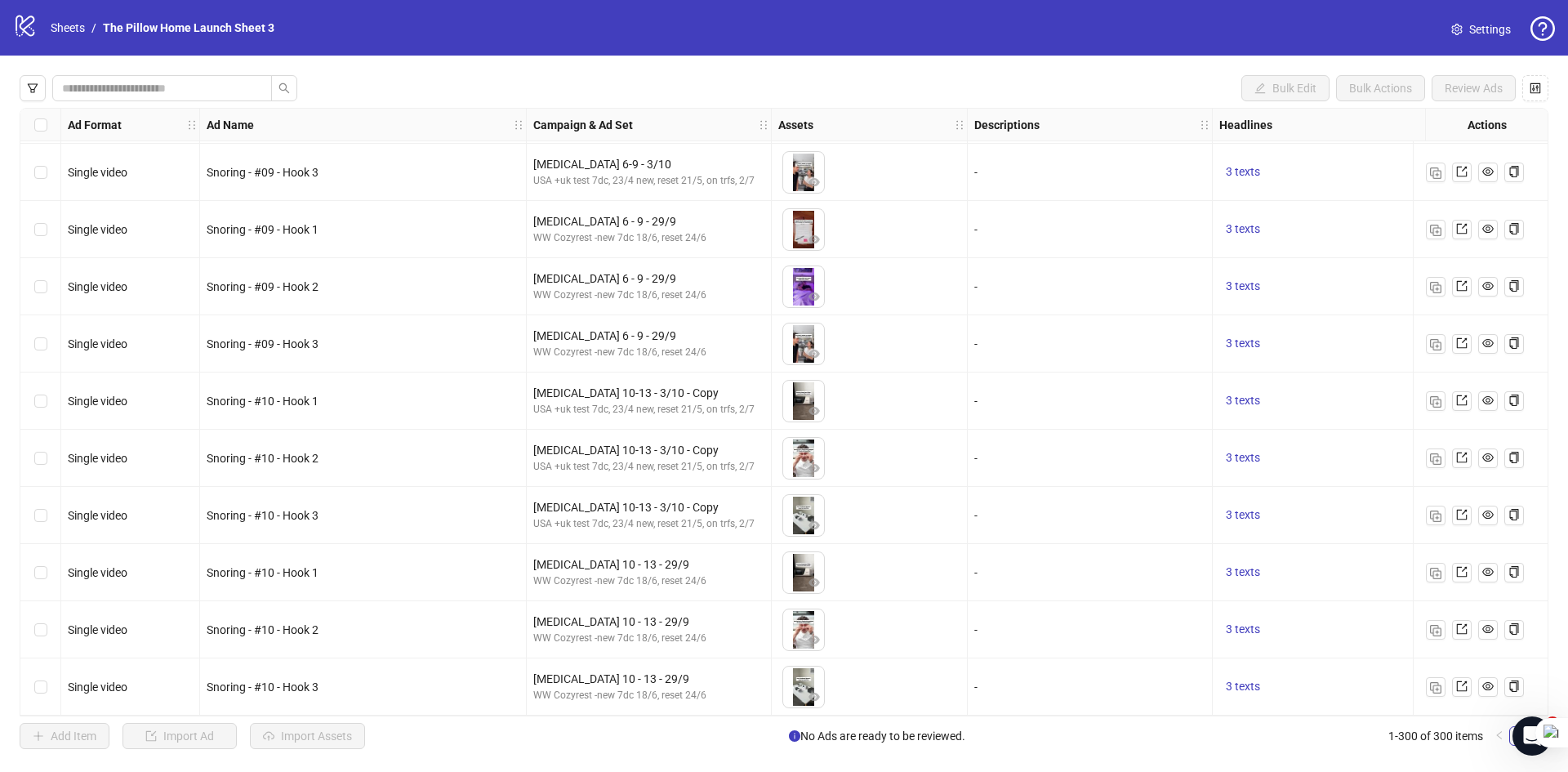
click at [18, 21] on icon "logo/logo-mobile" at bounding box center [25, 25] width 24 height 24
click at [99, 22] on ol "Sheets / The Pillow Home Launch Sheet 3" at bounding box center [162, 28] width 224 height 18
click at [67, 29] on link "Sheets" at bounding box center [67, 28] width 41 height 18
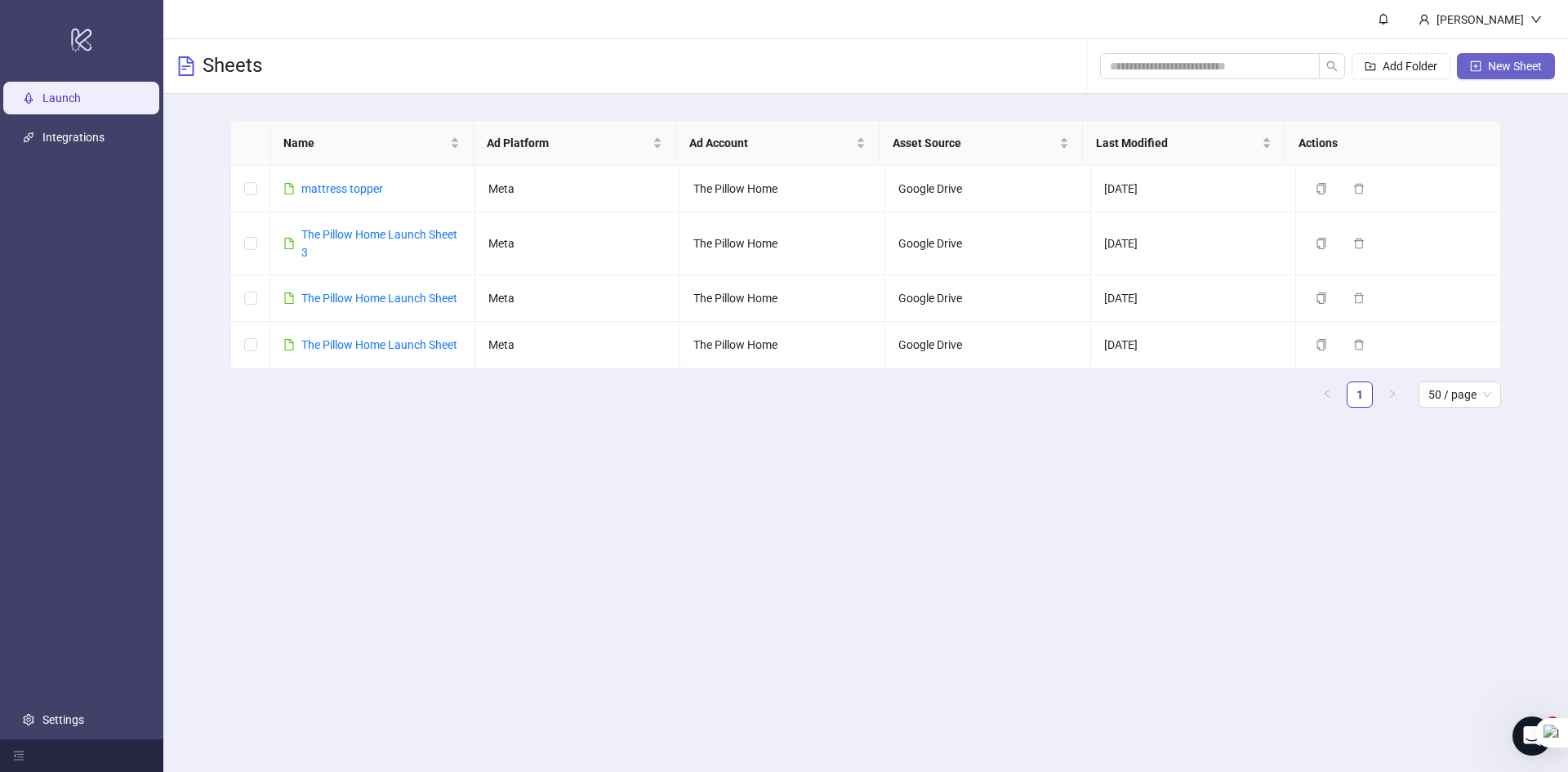
click at [1471, 66] on icon "plus-square" at bounding box center [1477, 66] width 10 height 10
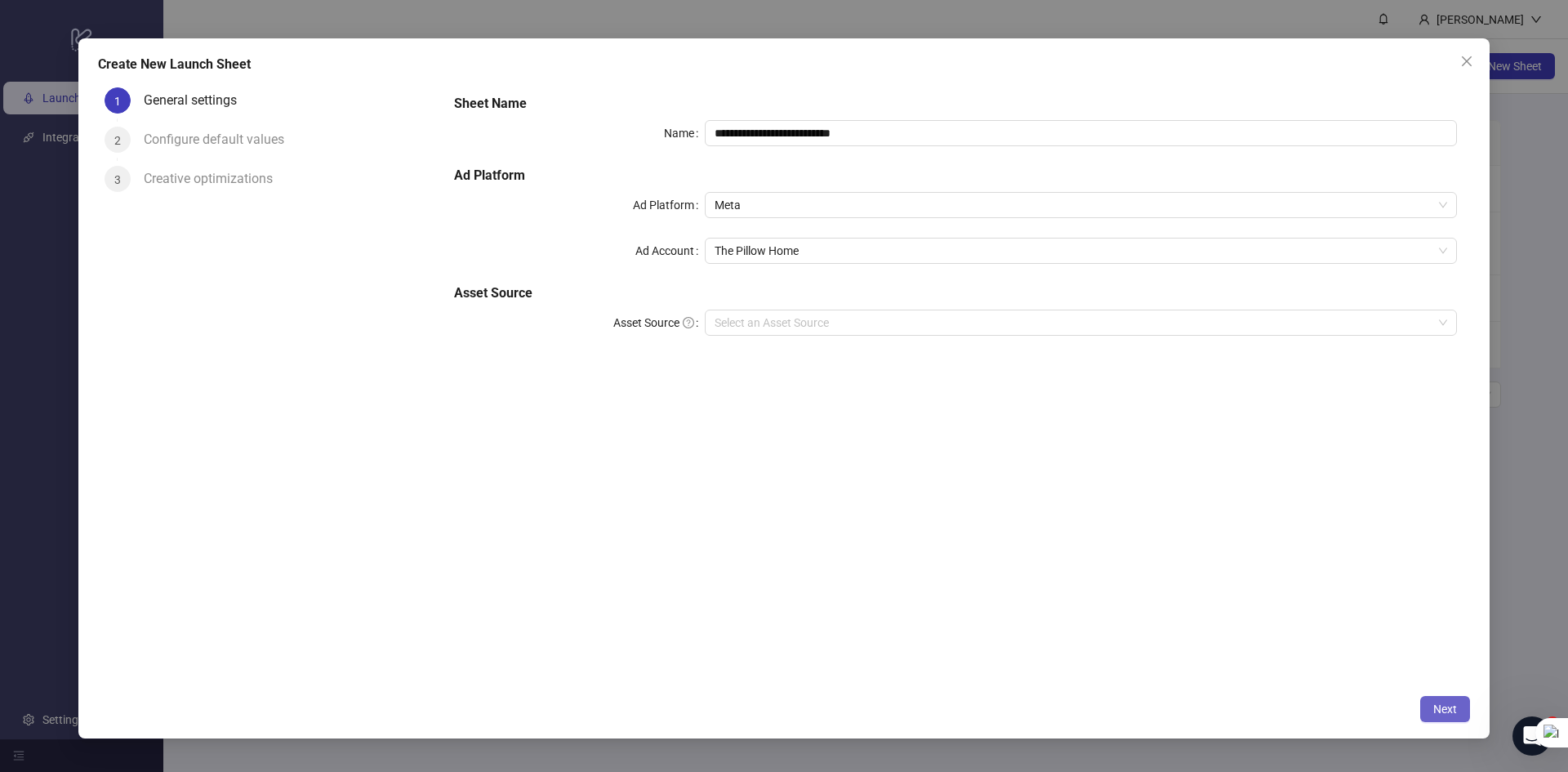
click at [1458, 699] on button "Next" at bounding box center [1445, 709] width 50 height 26
click at [729, 325] on input "Asset Source" at bounding box center [1074, 323] width 718 height 24
click at [507, 445] on div "**********" at bounding box center [955, 383] width 1030 height 605
